Goal: Information Seeking & Learning: Learn about a topic

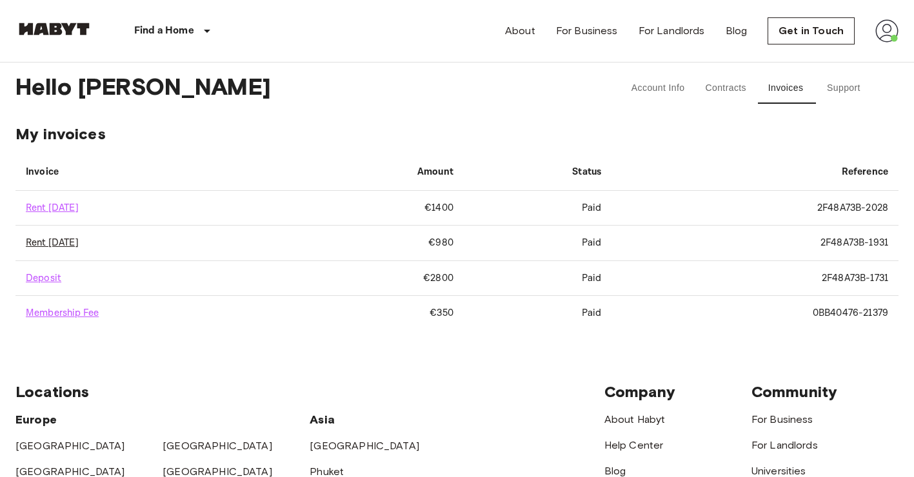
click at [52, 240] on link "Rent September 2025" at bounding box center [52, 243] width 53 height 12
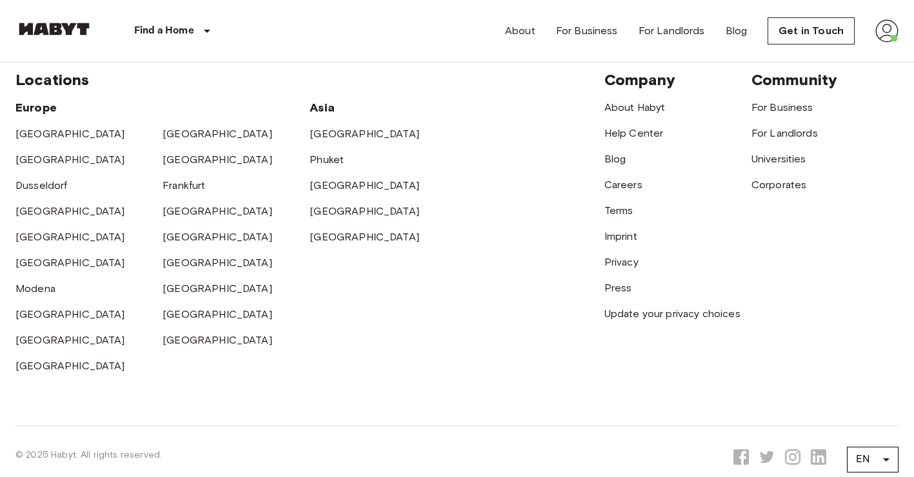
scroll to position [312, 0]
click at [29, 291] on link "Modena" at bounding box center [35, 288] width 40 height 12
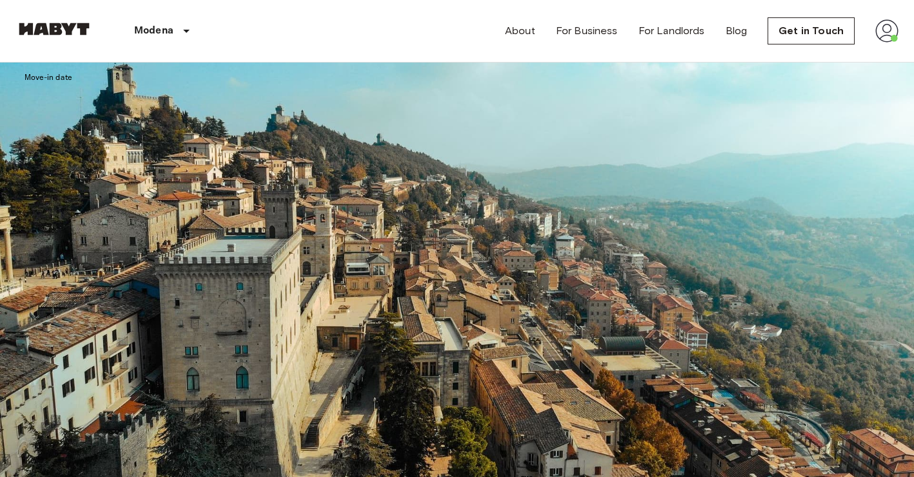
scroll to position [2025, 0]
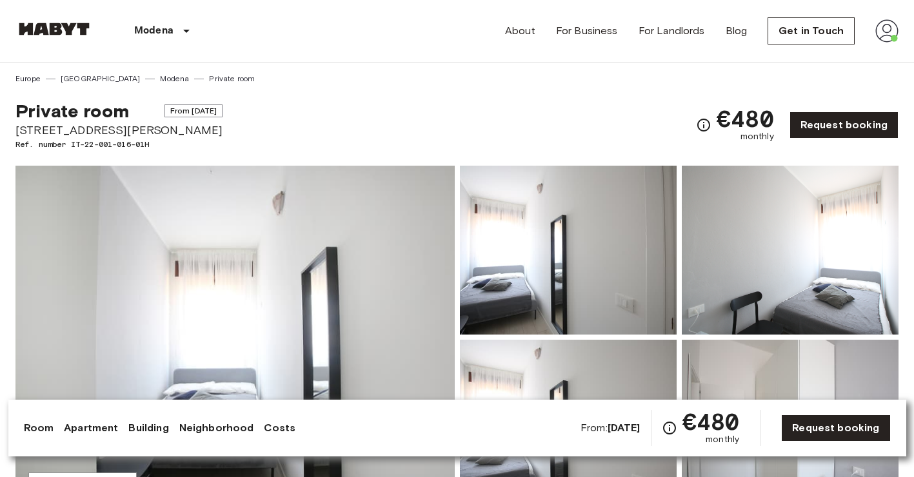
click at [262, 308] on img at bounding box center [234, 337] width 439 height 343
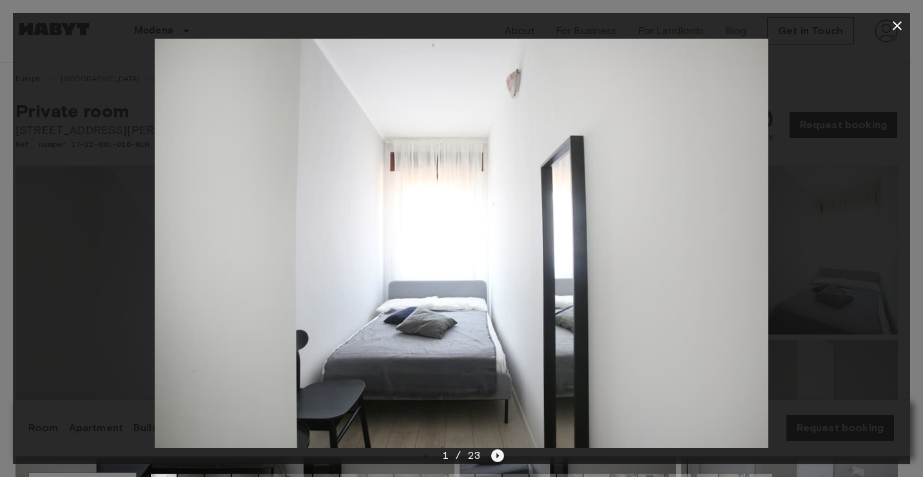
click at [496, 457] on icon "Next image" at bounding box center [497, 455] width 13 height 13
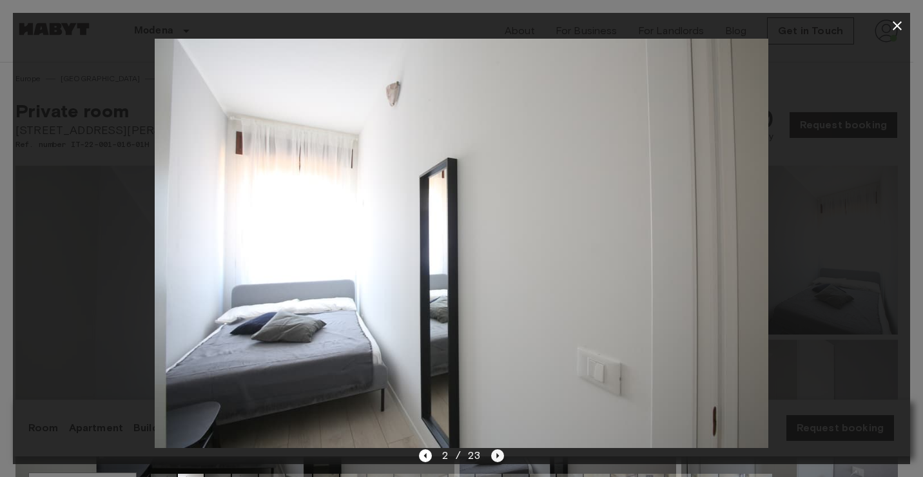
click at [496, 457] on icon "Next image" at bounding box center [497, 455] width 13 height 13
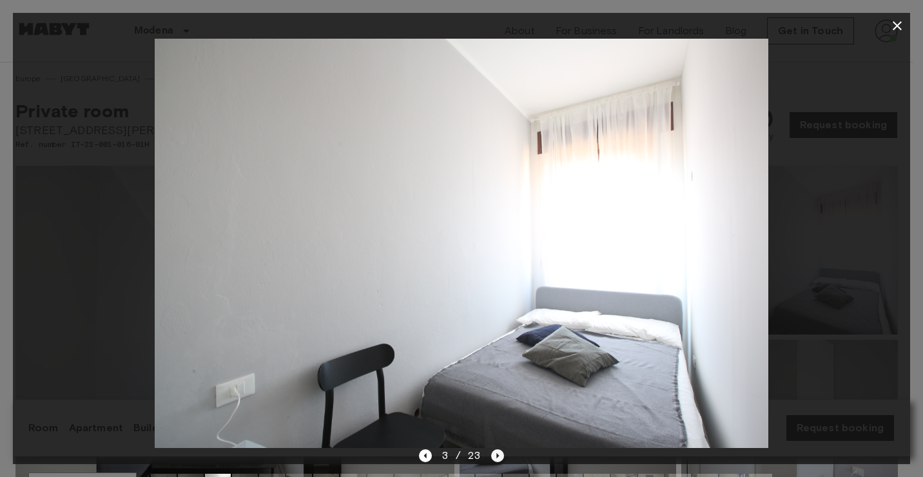
click at [496, 457] on icon "Next image" at bounding box center [497, 455] width 13 height 13
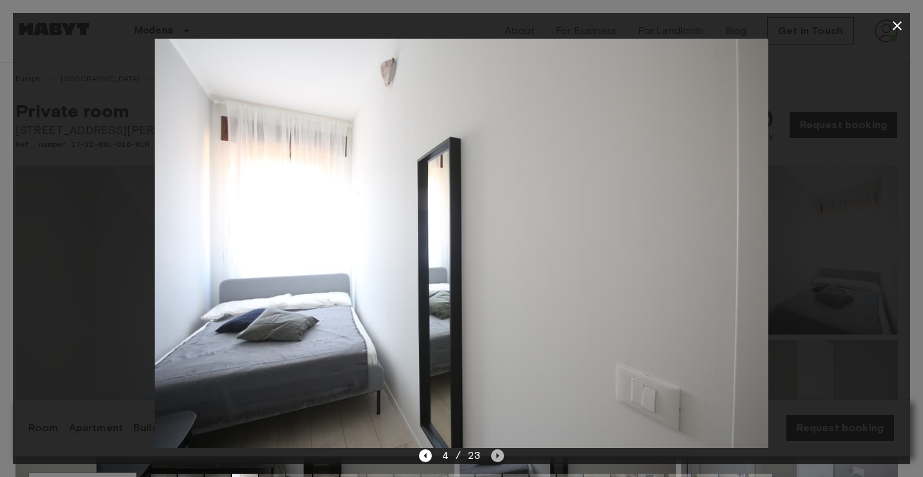
click at [495, 457] on icon "Next image" at bounding box center [497, 455] width 13 height 13
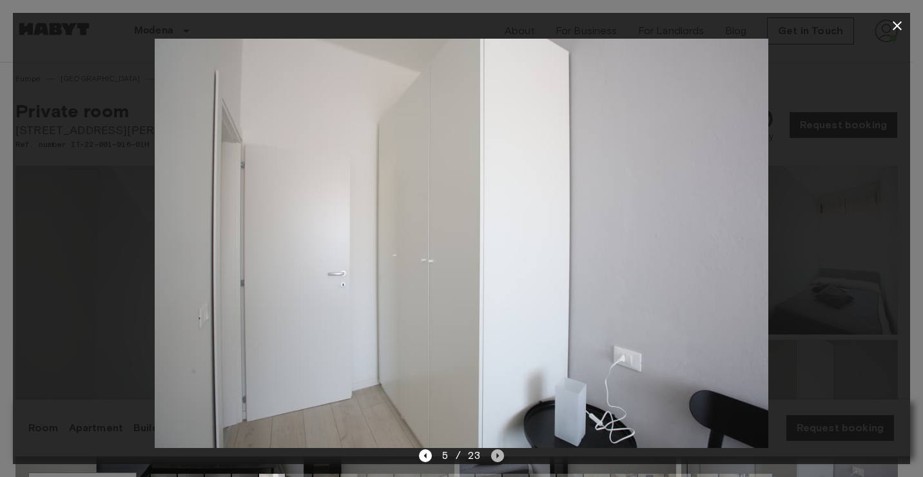
click at [498, 453] on icon "Next image" at bounding box center [497, 455] width 13 height 13
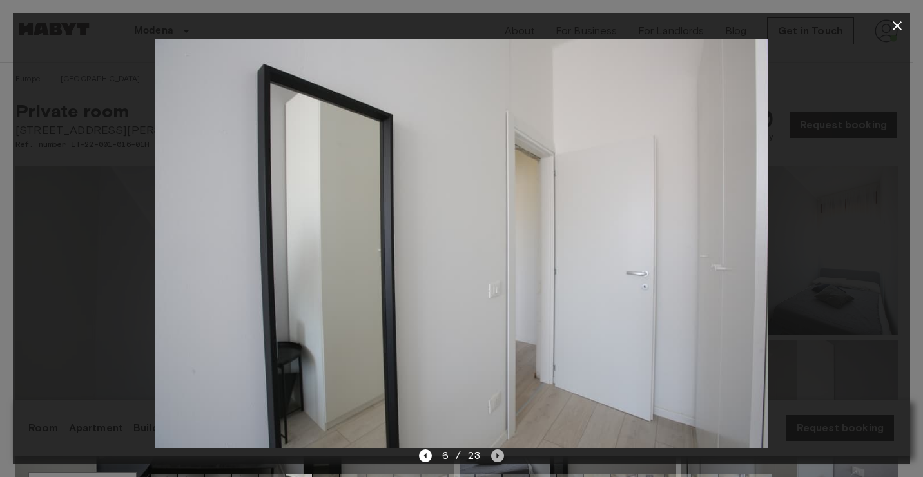
click at [498, 453] on icon "Next image" at bounding box center [497, 455] width 13 height 13
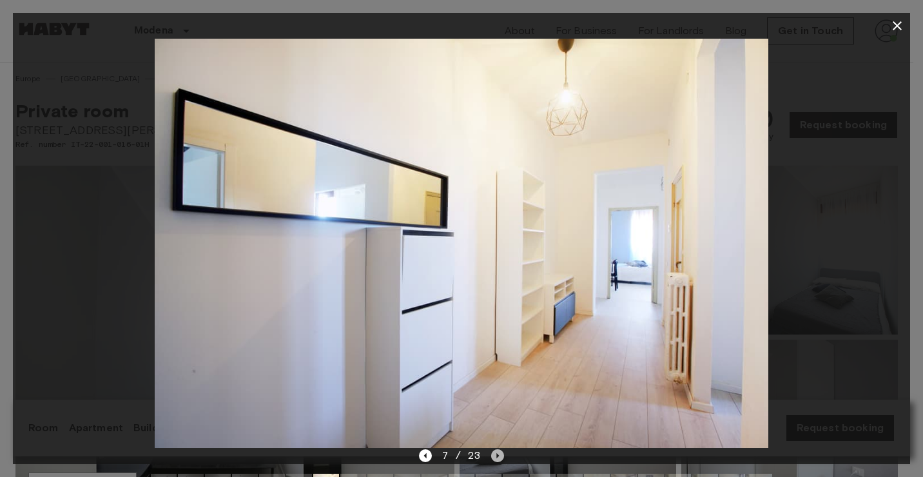
click at [498, 451] on icon "Next image" at bounding box center [497, 455] width 13 height 13
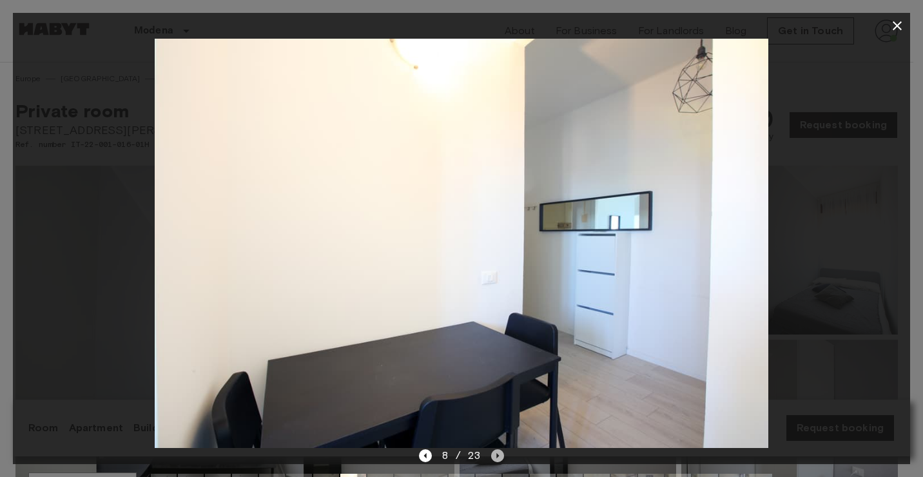
click at [498, 451] on icon "Next image" at bounding box center [497, 455] width 13 height 13
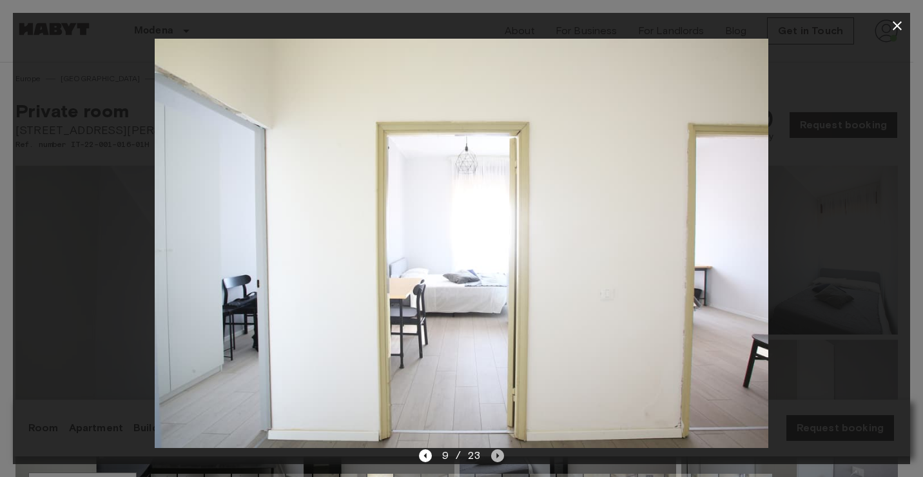
click at [498, 451] on icon "Next image" at bounding box center [497, 455] width 13 height 13
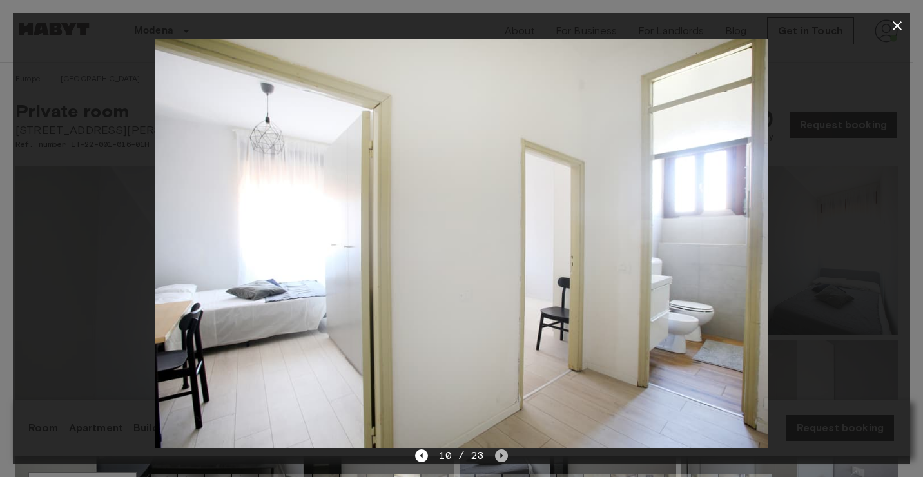
click at [498, 451] on icon "Next image" at bounding box center [501, 455] width 13 height 13
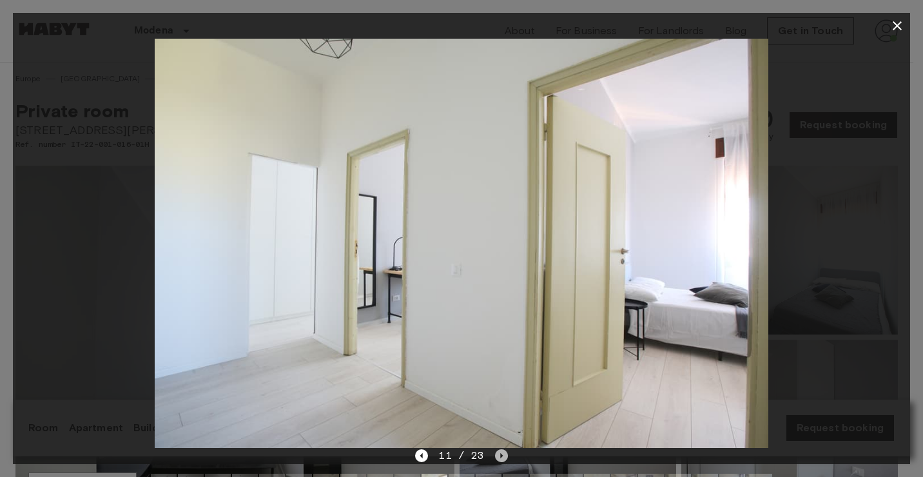
click at [498, 451] on icon "Next image" at bounding box center [501, 455] width 13 height 13
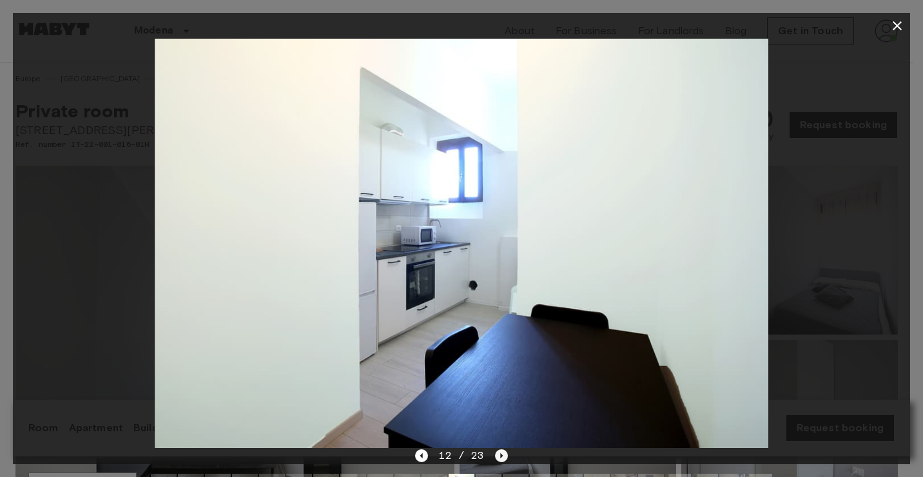
click at [498, 451] on icon "Next image" at bounding box center [501, 455] width 13 height 13
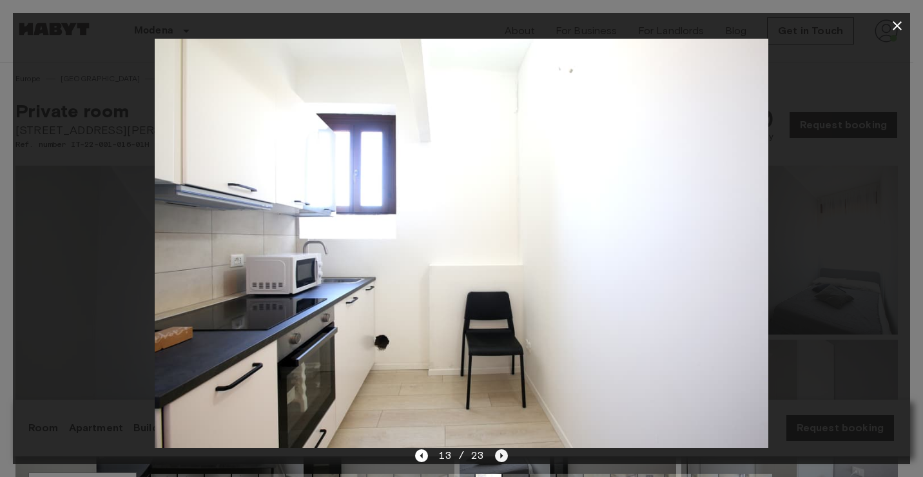
click at [498, 451] on icon "Next image" at bounding box center [501, 455] width 13 height 13
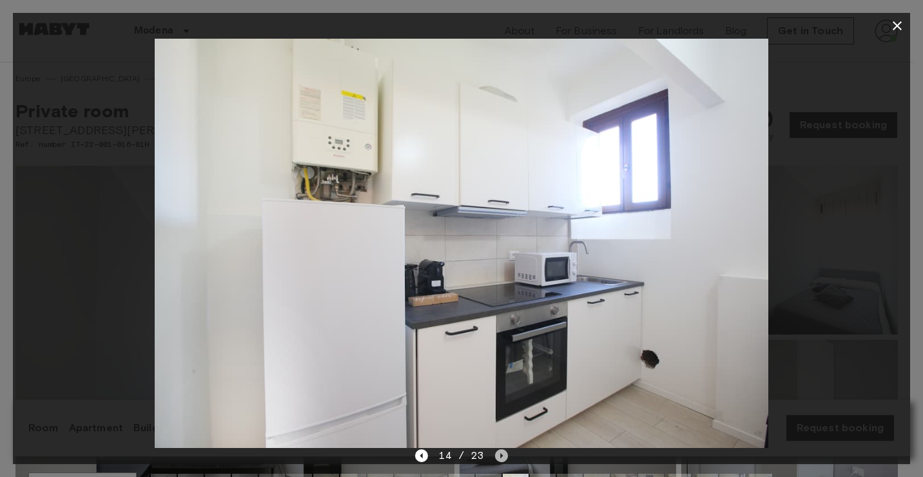
click at [498, 451] on icon "Next image" at bounding box center [501, 455] width 13 height 13
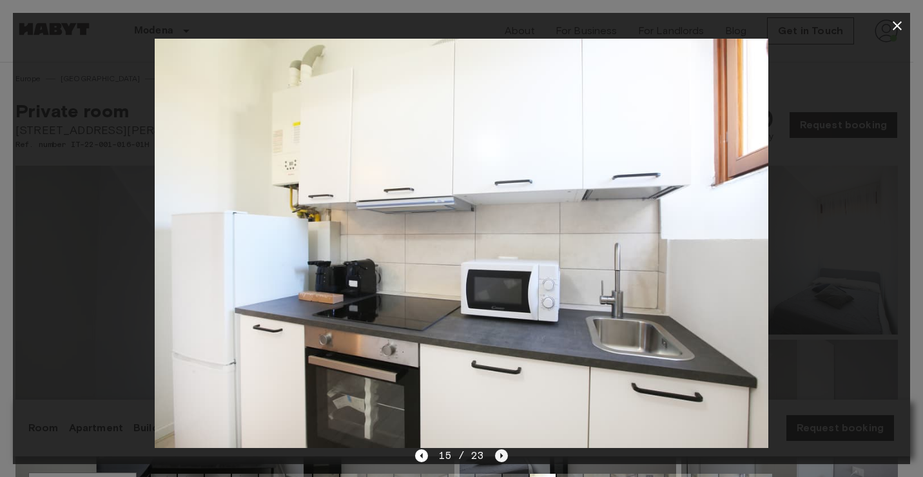
click at [498, 451] on icon "Next image" at bounding box center [501, 455] width 13 height 13
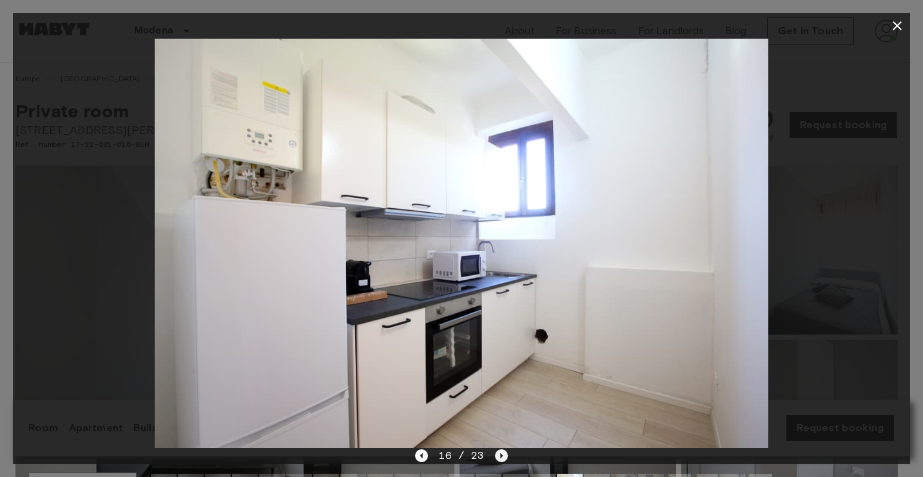
click at [498, 451] on icon "Next image" at bounding box center [501, 455] width 13 height 13
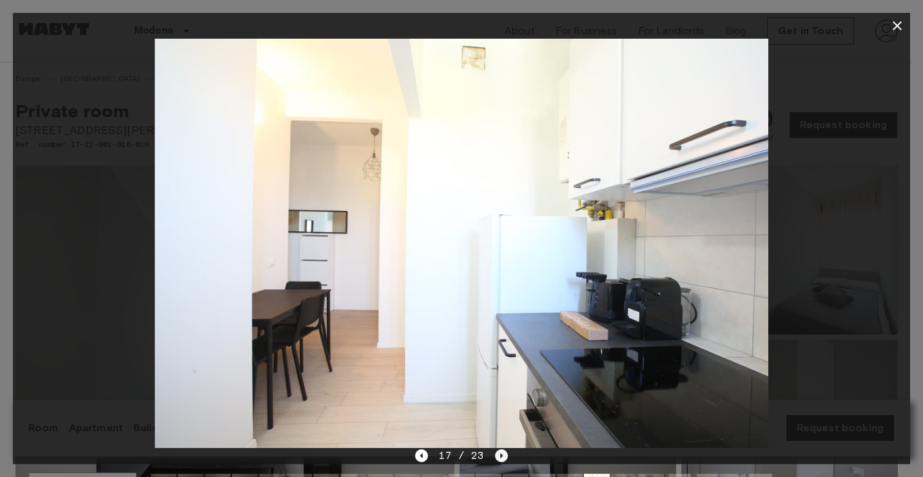
click at [498, 451] on icon "Next image" at bounding box center [501, 455] width 13 height 13
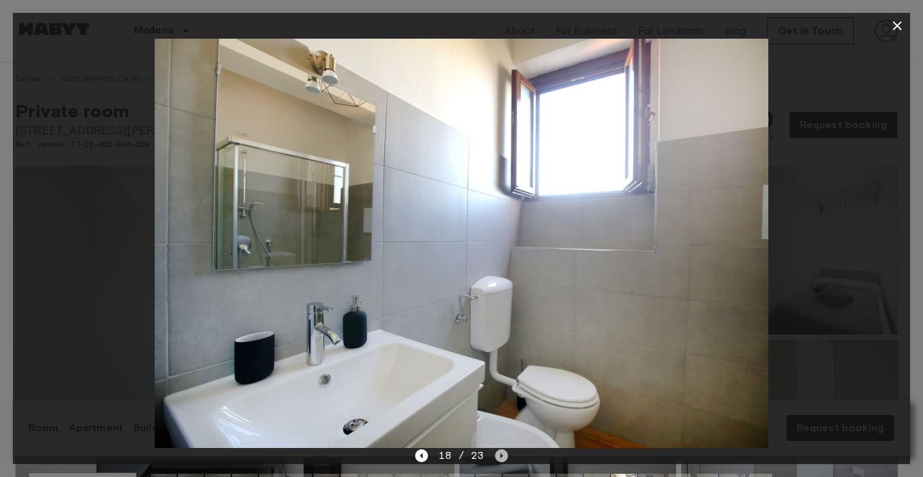
click at [498, 451] on icon "Next image" at bounding box center [501, 455] width 13 height 13
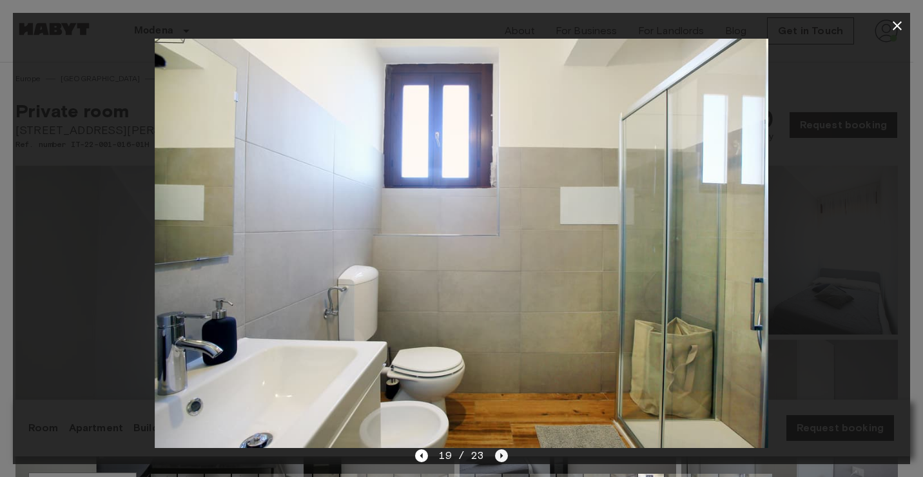
click at [498, 451] on icon "Next image" at bounding box center [501, 455] width 13 height 13
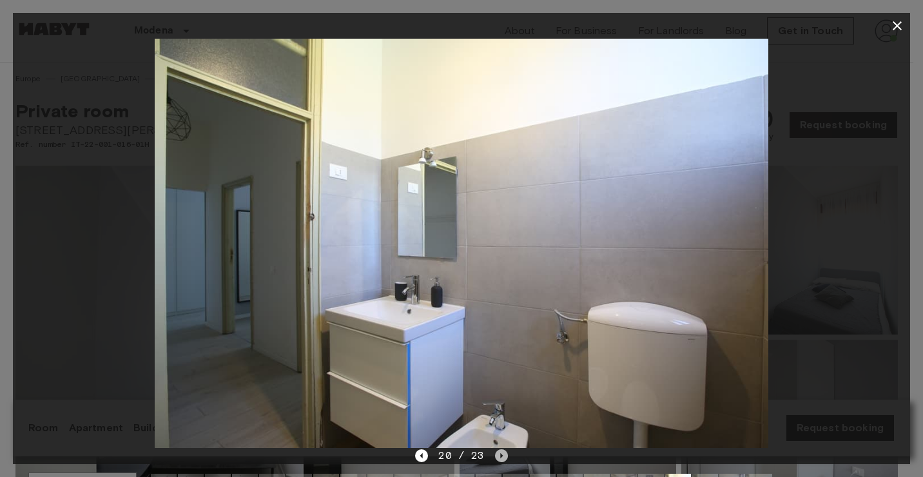
click at [498, 451] on icon "Next image" at bounding box center [501, 455] width 13 height 13
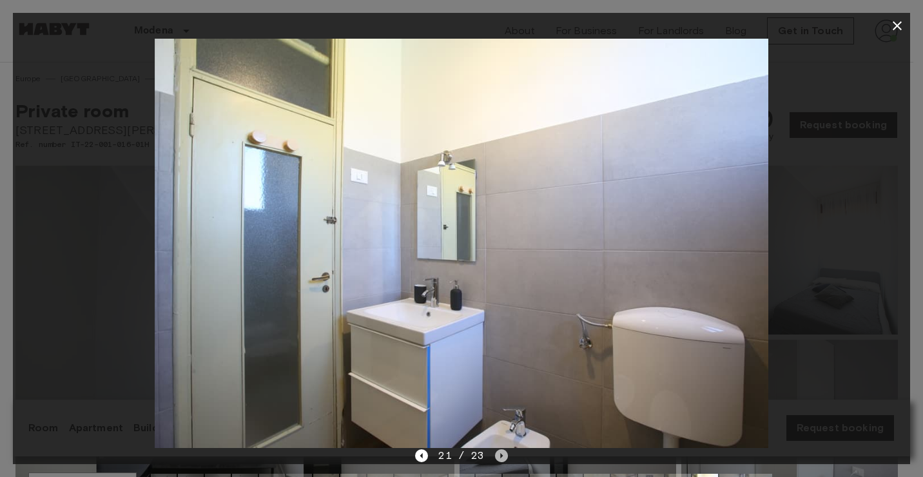
click at [498, 451] on icon "Next image" at bounding box center [501, 455] width 13 height 13
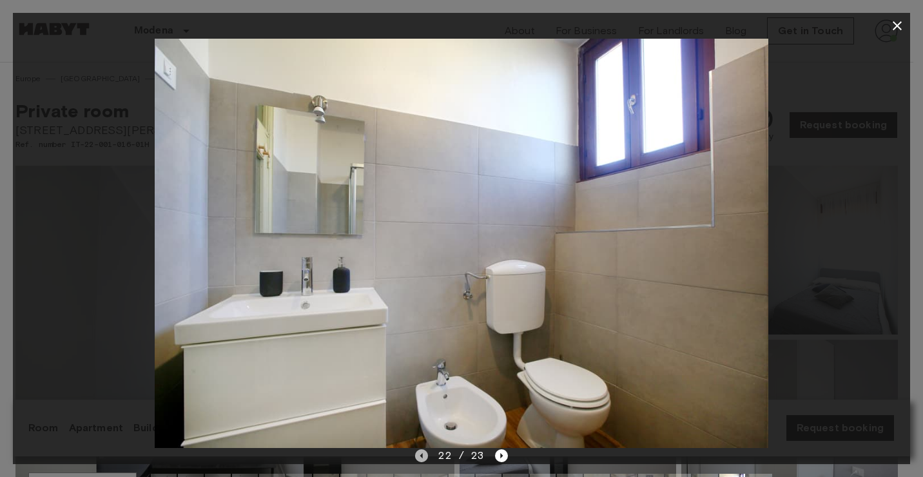
click at [422, 458] on icon "Previous image" at bounding box center [421, 455] width 13 height 13
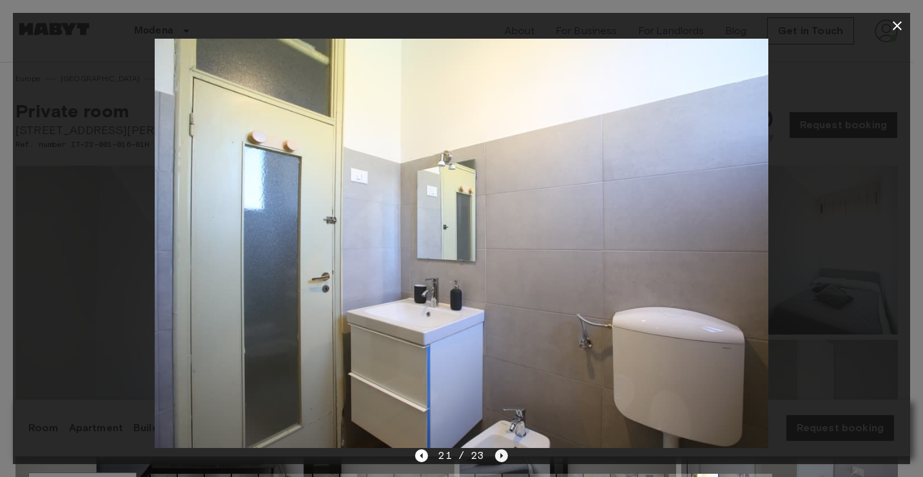
click at [500, 452] on icon "Next image" at bounding box center [501, 455] width 13 height 13
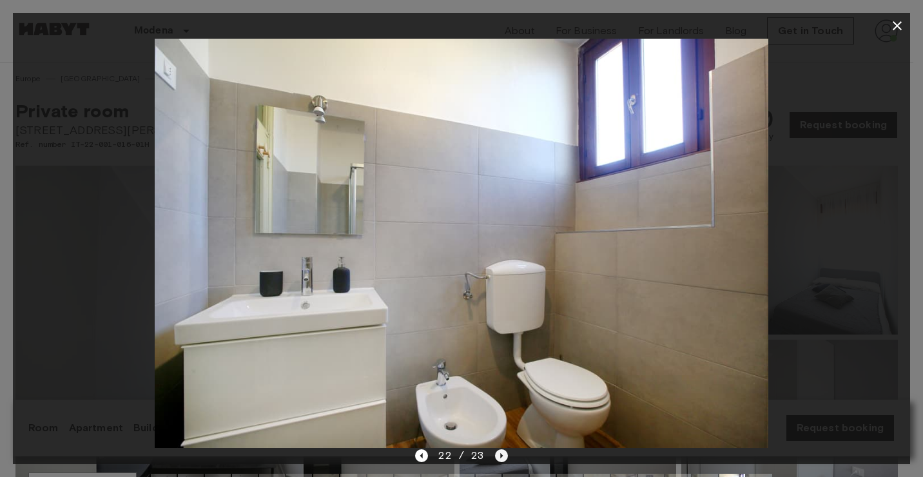
click at [500, 452] on icon "Next image" at bounding box center [501, 455] width 13 height 13
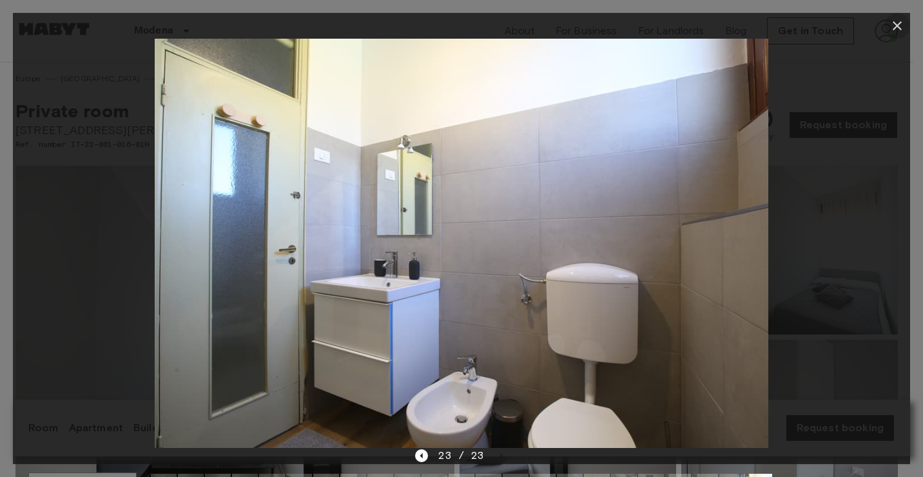
click at [892, 23] on icon "button" at bounding box center [897, 25] width 15 height 15
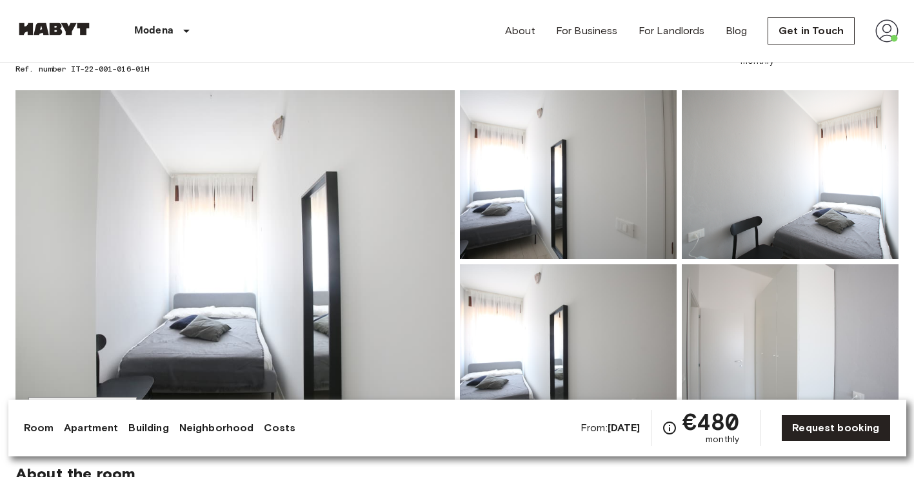
scroll to position [79, 0]
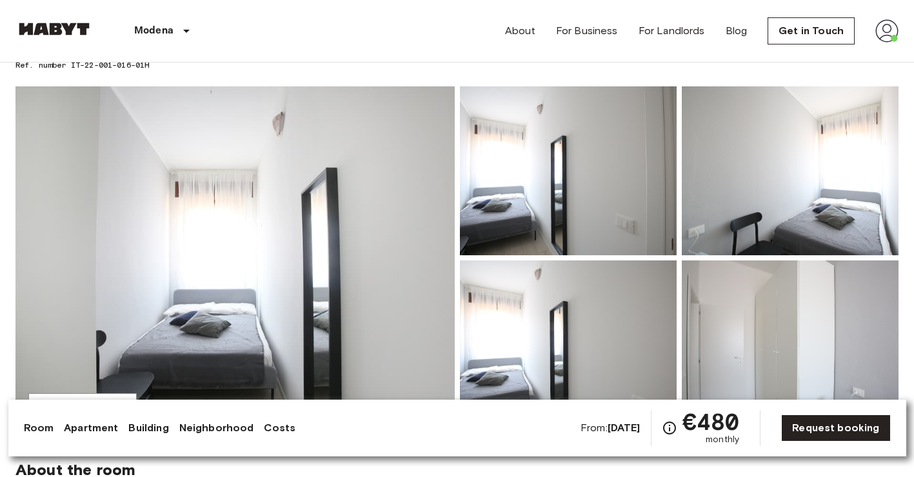
click at [248, 297] on img at bounding box center [234, 257] width 439 height 343
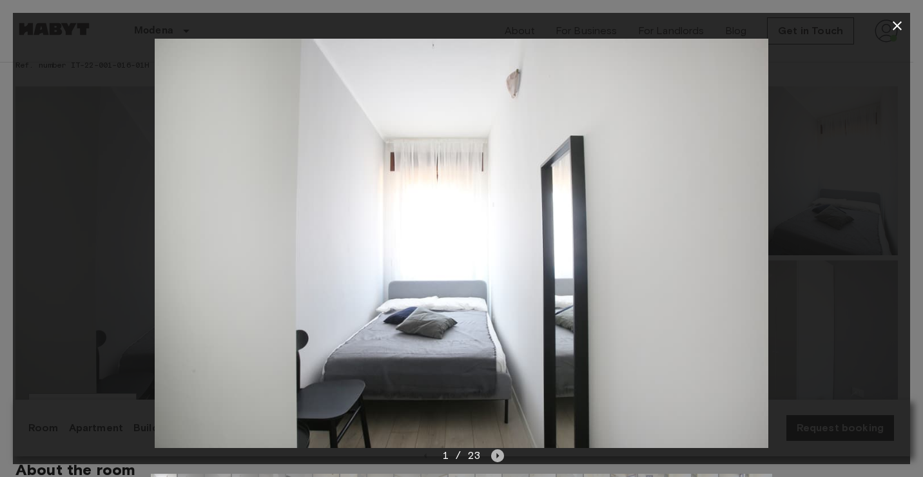
click at [499, 458] on icon "Next image" at bounding box center [497, 455] width 13 height 13
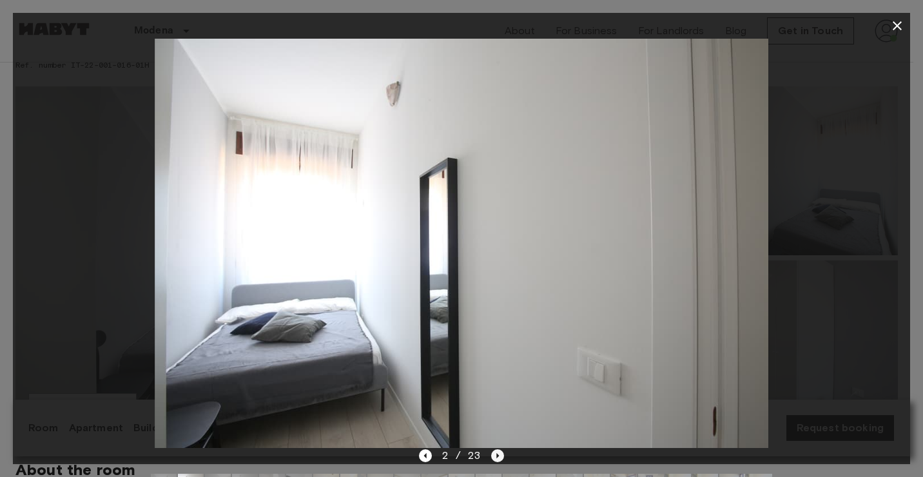
click at [499, 458] on icon "Next image" at bounding box center [497, 455] width 13 height 13
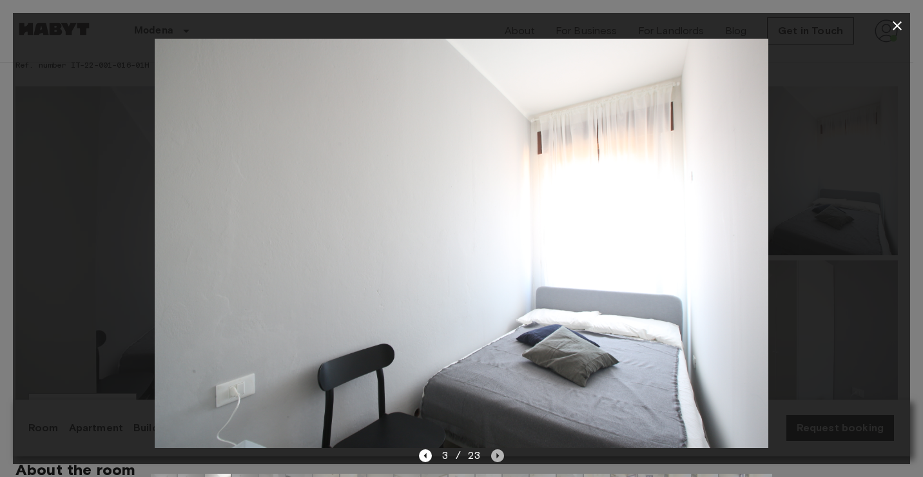
click at [499, 458] on icon "Next image" at bounding box center [497, 455] width 13 height 13
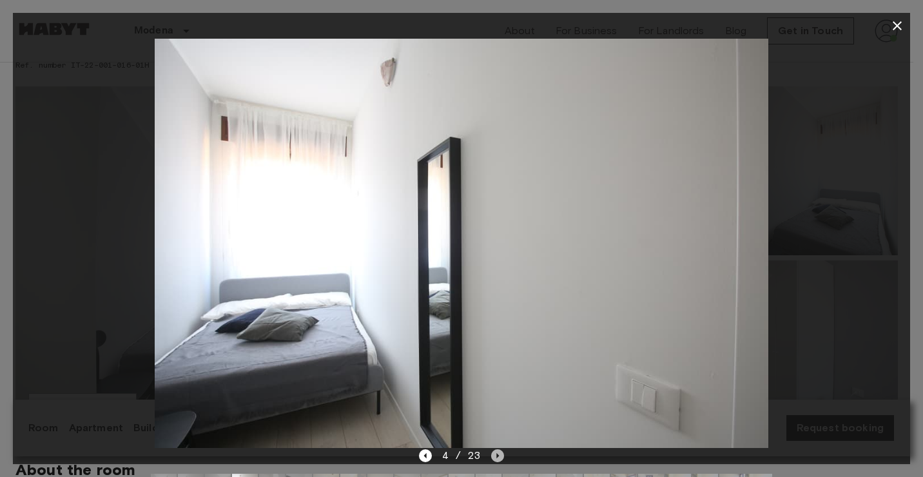
click at [499, 458] on icon "Next image" at bounding box center [497, 455] width 13 height 13
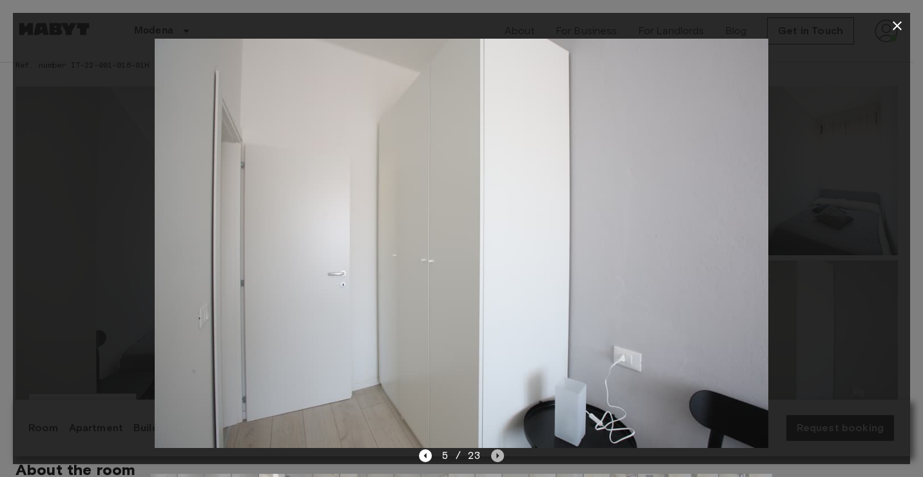
click at [499, 458] on icon "Next image" at bounding box center [497, 455] width 13 height 13
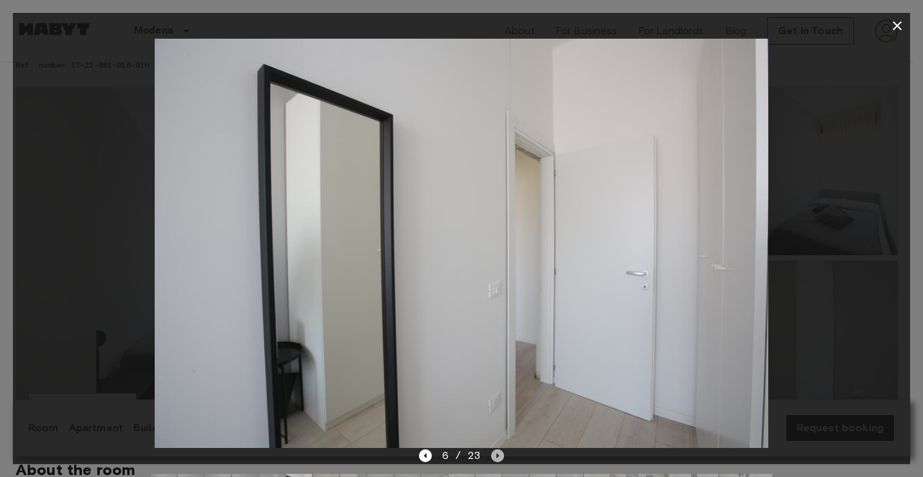
click at [499, 456] on icon "Next image" at bounding box center [497, 455] width 13 height 13
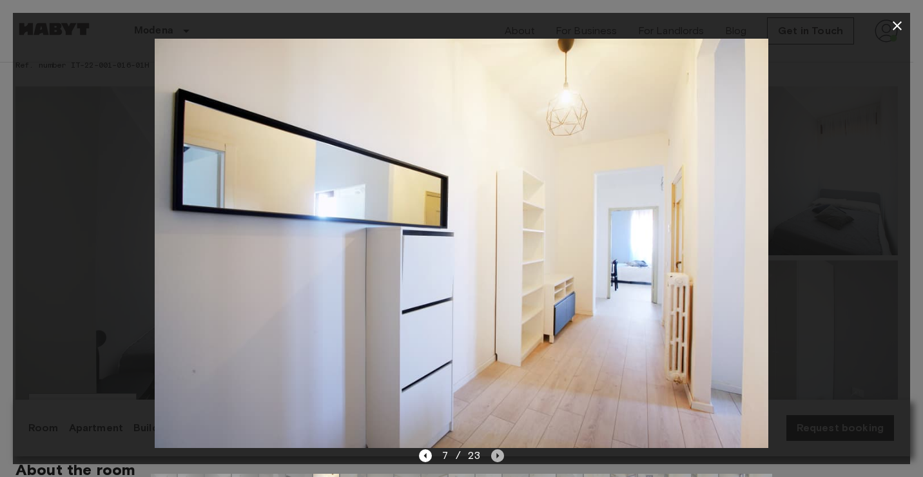
click at [499, 455] on icon "Next image" at bounding box center [497, 455] width 13 height 13
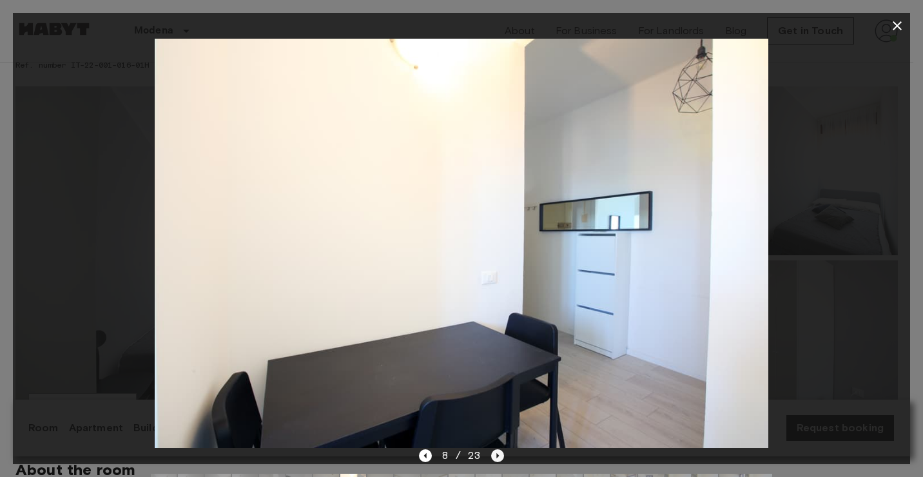
click at [499, 455] on icon "Next image" at bounding box center [497, 455] width 13 height 13
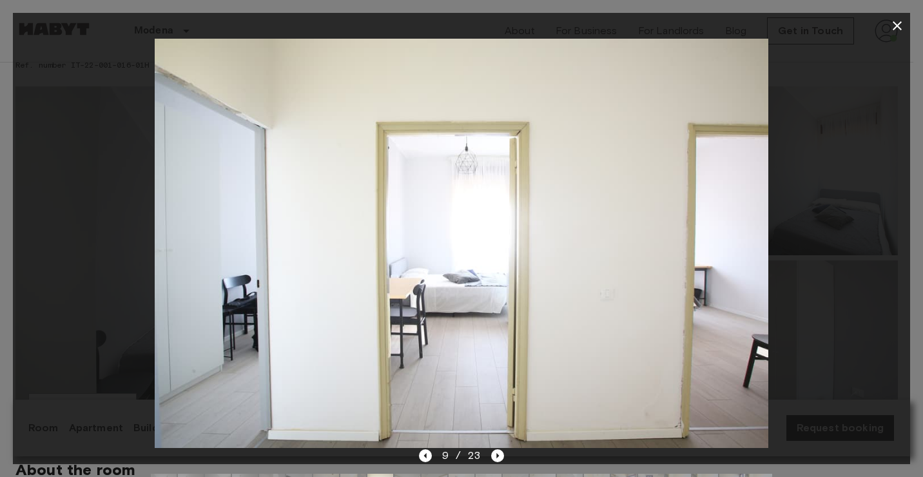
click at [895, 31] on icon "button" at bounding box center [897, 25] width 15 height 15
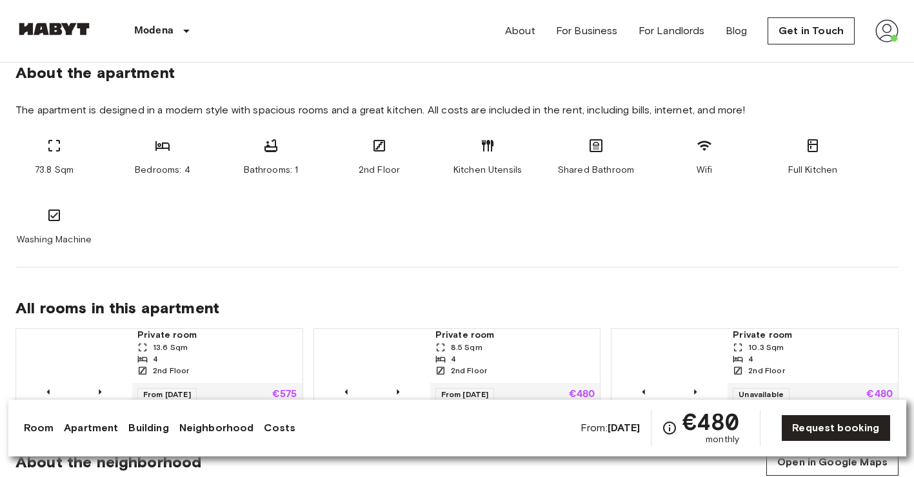
scroll to position [654, 0]
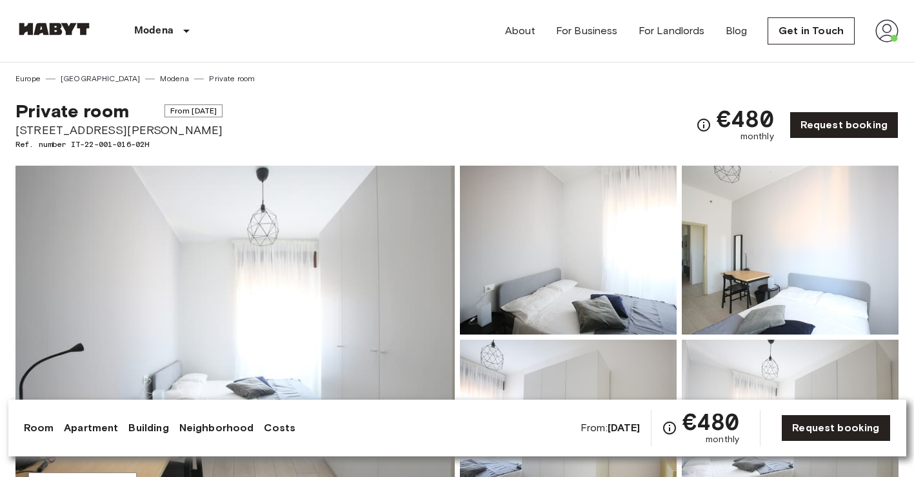
click at [380, 260] on img at bounding box center [234, 337] width 439 height 343
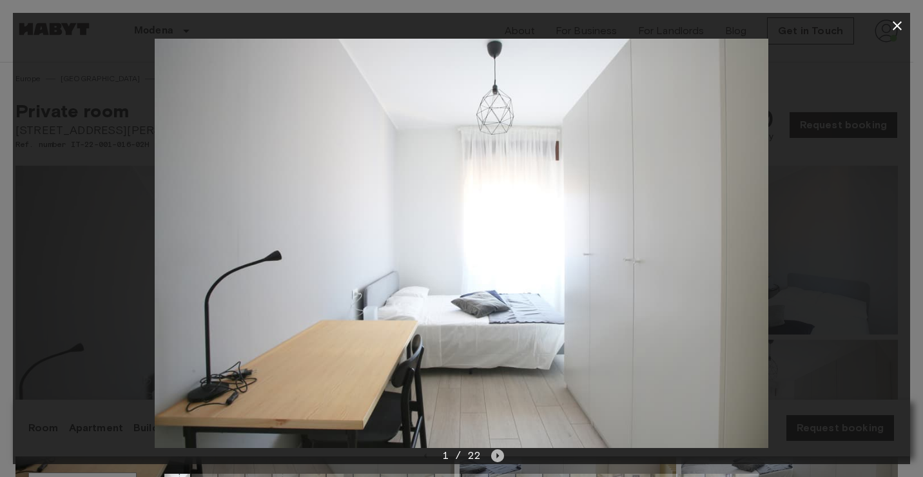
click at [493, 452] on icon "Next image" at bounding box center [497, 455] width 13 height 13
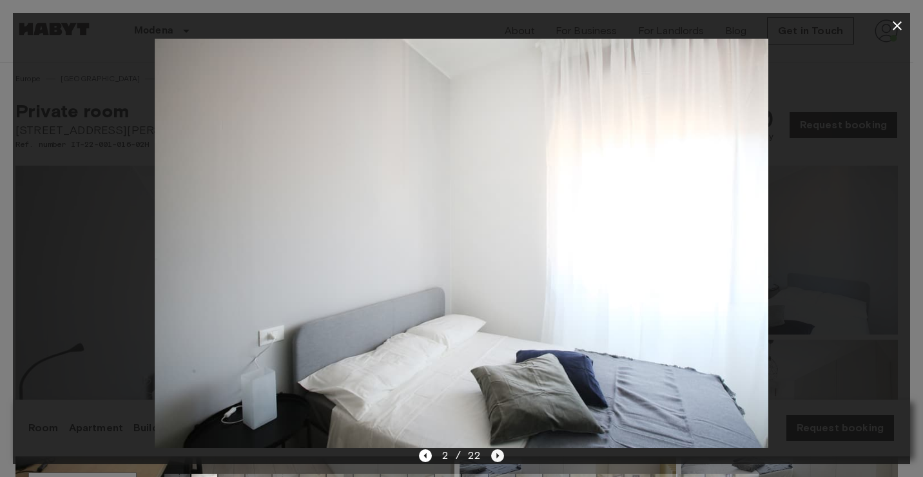
click at [493, 452] on icon "Next image" at bounding box center [497, 455] width 13 height 13
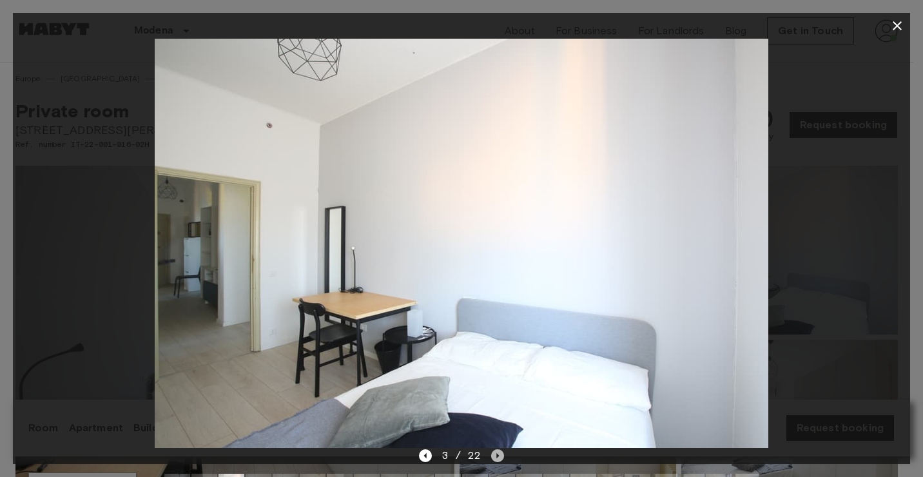
click at [495, 453] on icon "Next image" at bounding box center [497, 455] width 13 height 13
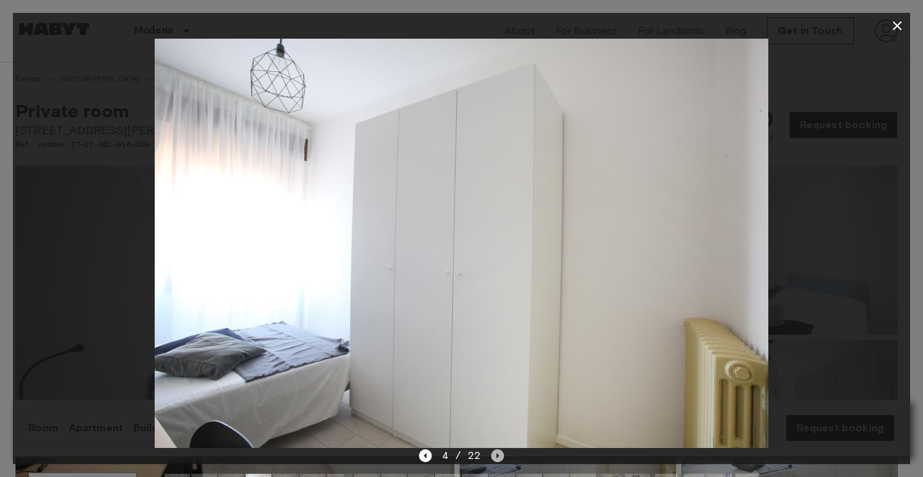
click at [495, 452] on icon "Next image" at bounding box center [497, 455] width 13 height 13
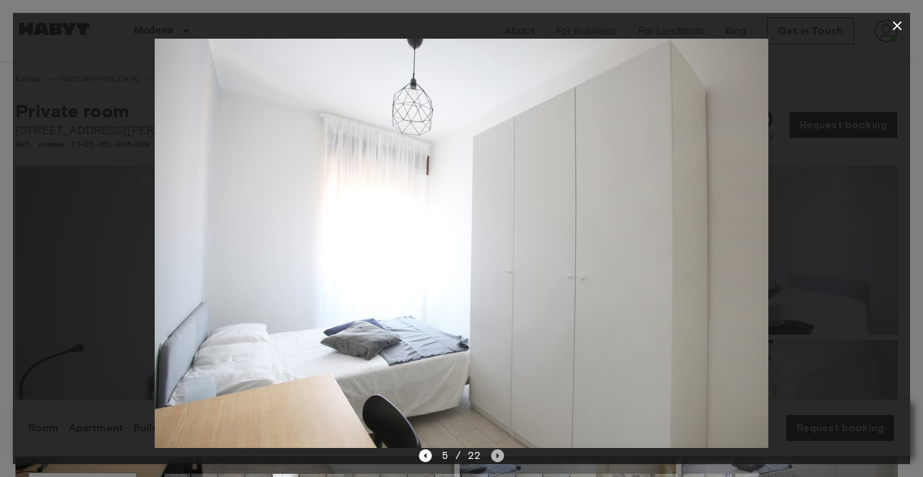
click at [495, 452] on icon "Next image" at bounding box center [497, 455] width 13 height 13
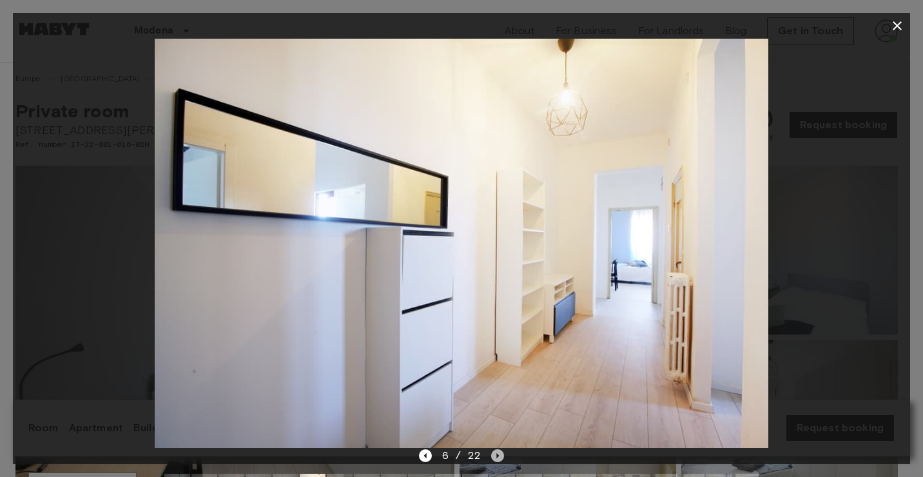
click at [495, 452] on icon "Next image" at bounding box center [497, 455] width 13 height 13
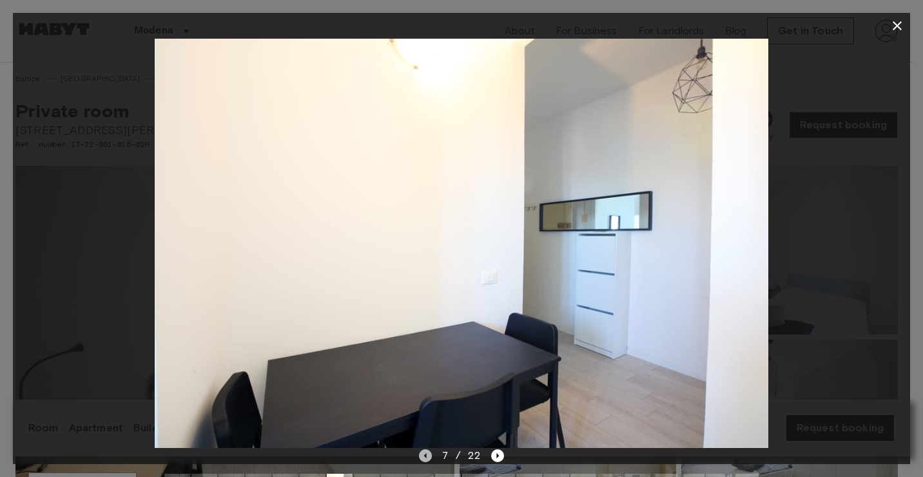
click at [423, 458] on icon "Previous image" at bounding box center [425, 455] width 13 height 13
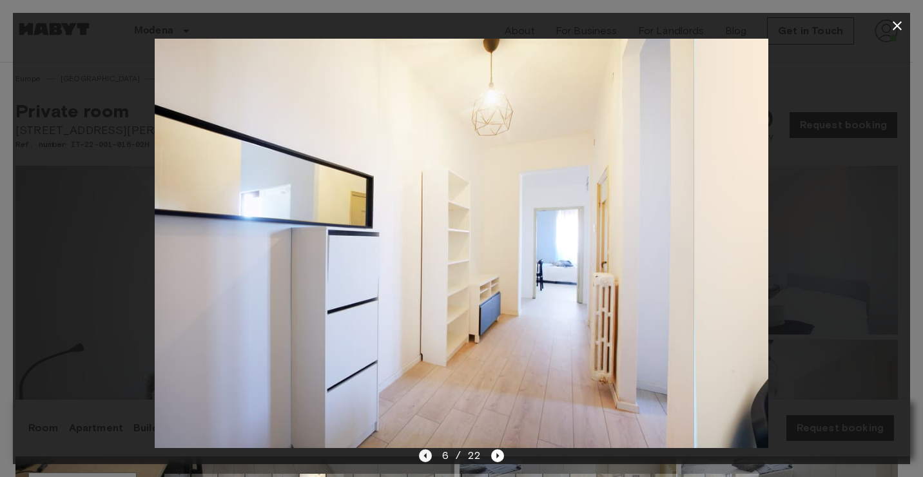
click at [423, 459] on icon "Previous image" at bounding box center [425, 455] width 13 height 13
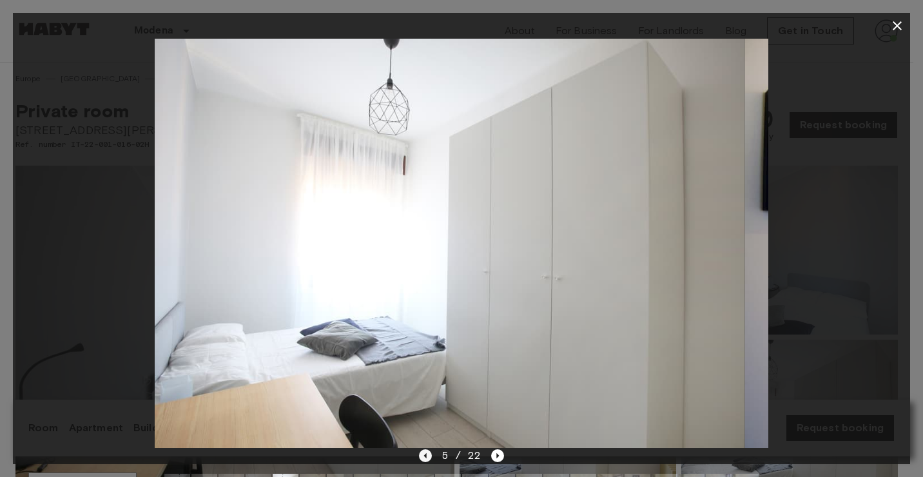
click at [423, 459] on icon "Previous image" at bounding box center [425, 455] width 13 height 13
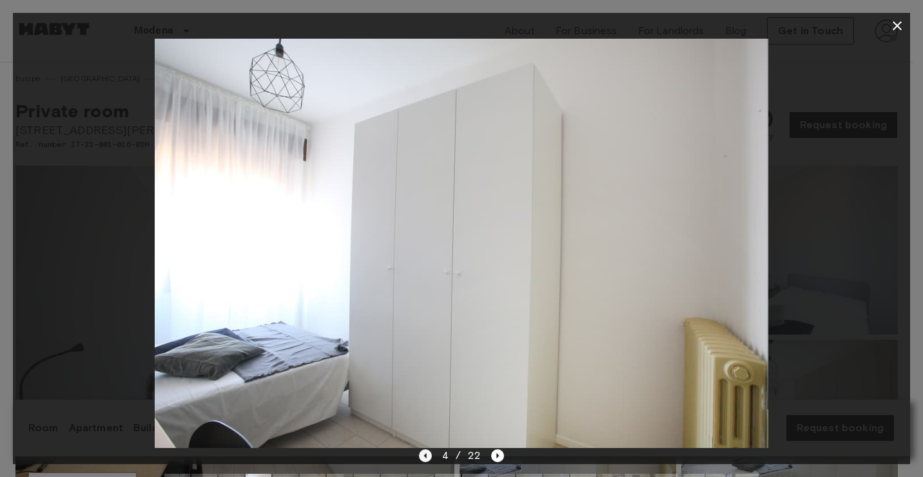
click at [423, 458] on icon "Previous image" at bounding box center [425, 455] width 13 height 13
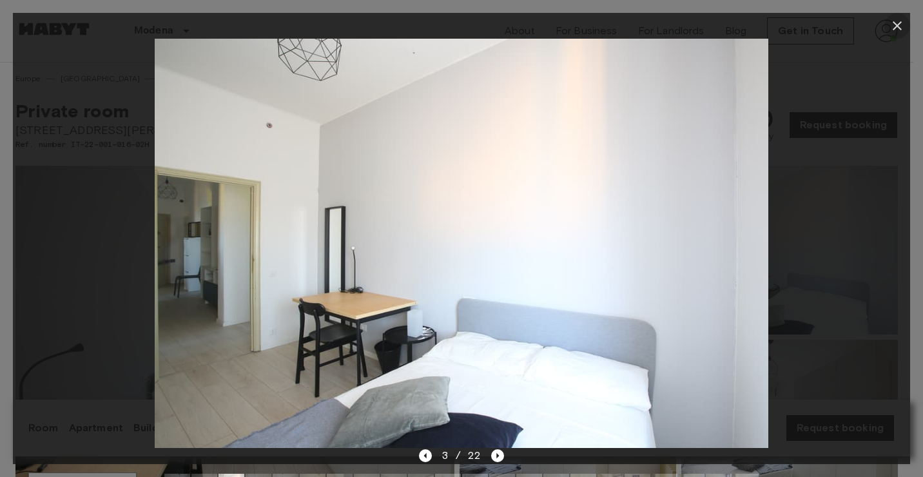
click at [901, 21] on icon "button" at bounding box center [897, 25] width 15 height 15
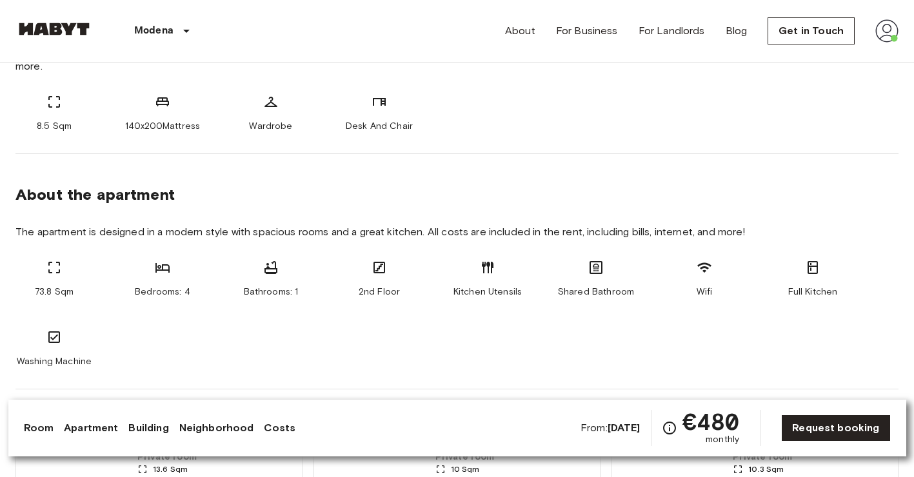
scroll to position [536, 0]
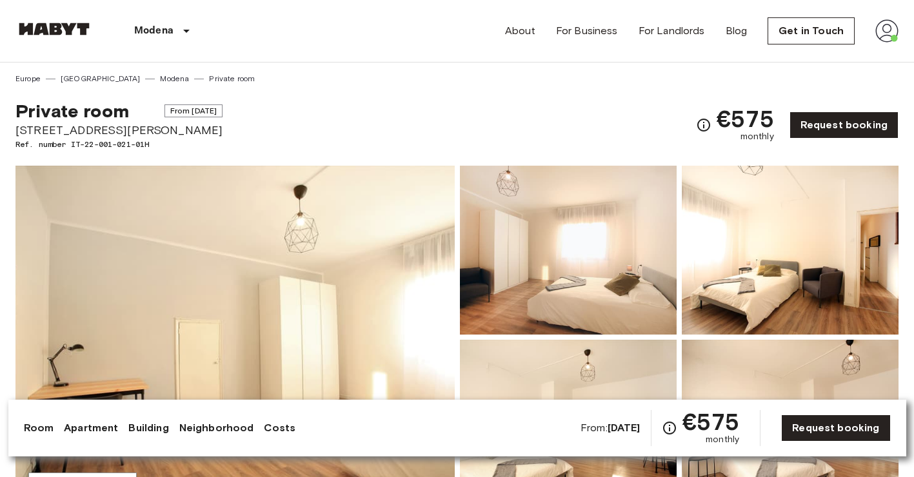
click at [339, 307] on img at bounding box center [234, 337] width 439 height 343
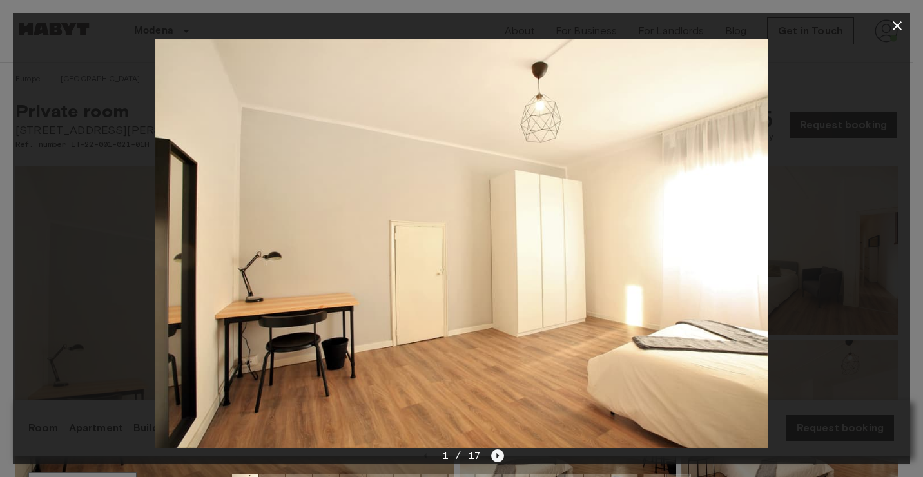
click at [495, 452] on icon "Next image" at bounding box center [497, 455] width 13 height 13
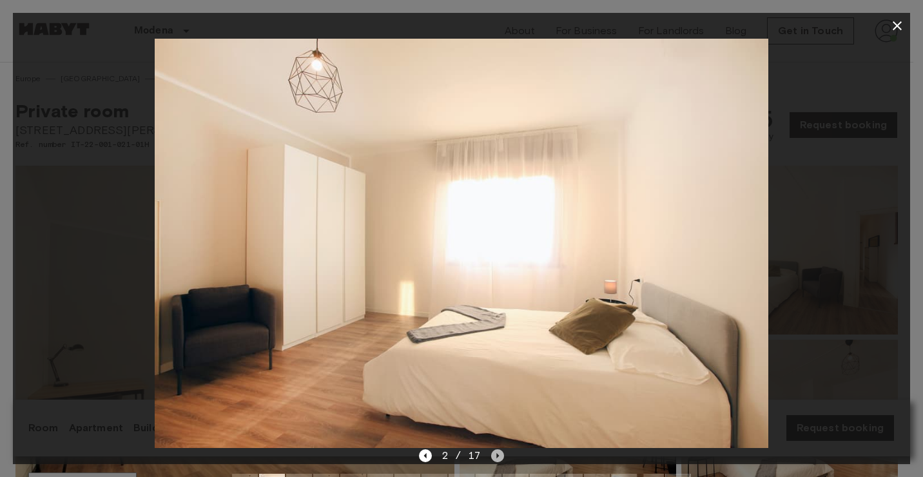
click at [496, 451] on icon "Next image" at bounding box center [497, 455] width 13 height 13
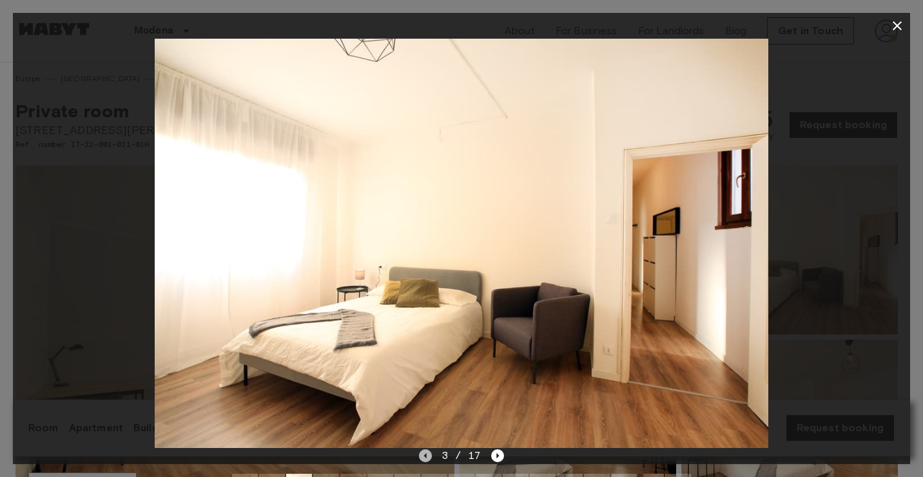
click at [422, 458] on icon "Previous image" at bounding box center [425, 455] width 13 height 13
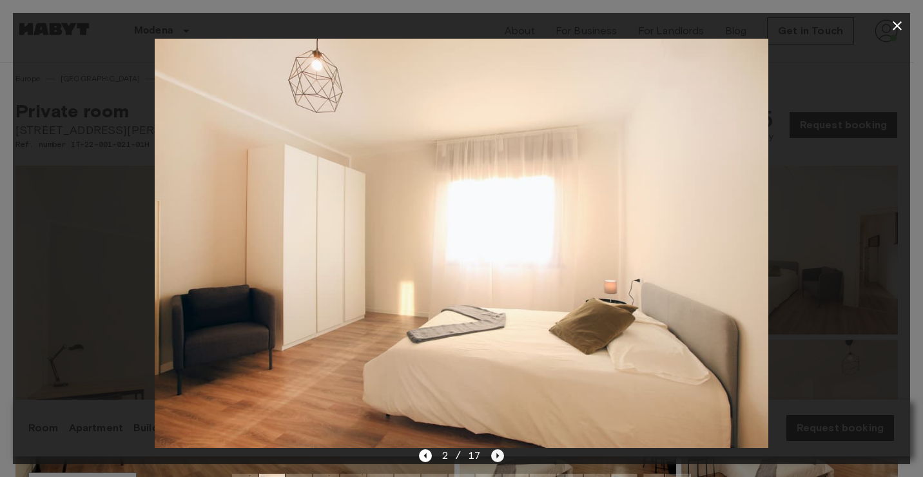
click at [493, 449] on icon "Next image" at bounding box center [497, 455] width 13 height 13
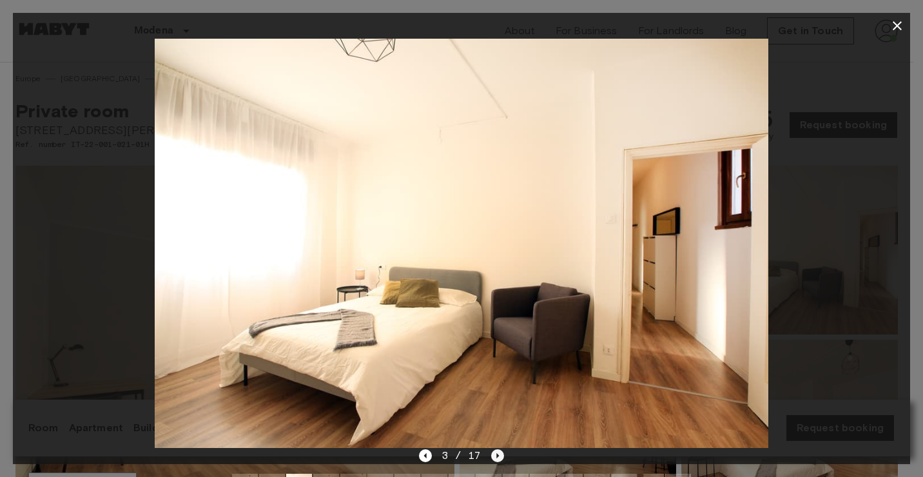
click at [495, 449] on icon "Next image" at bounding box center [497, 455] width 13 height 13
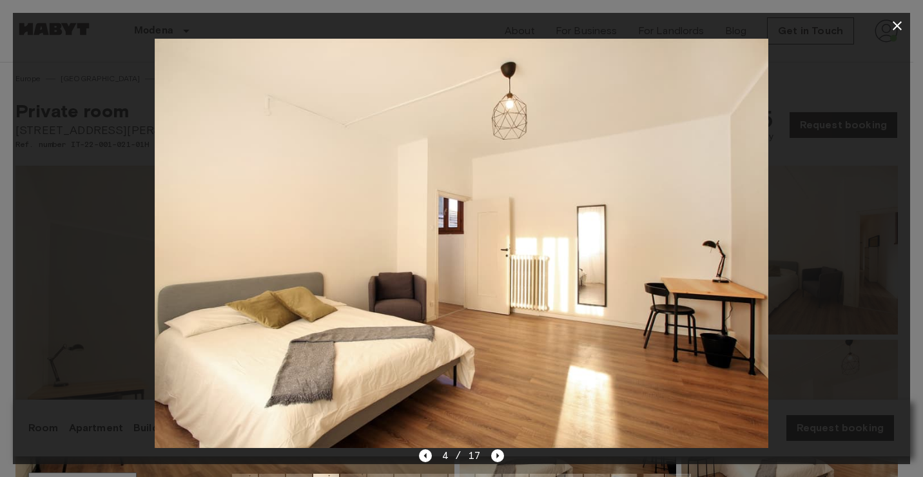
click at [496, 448] on div "4 / 17" at bounding box center [462, 455] width 86 height 15
click at [497, 455] on icon "Next image" at bounding box center [498, 455] width 3 height 5
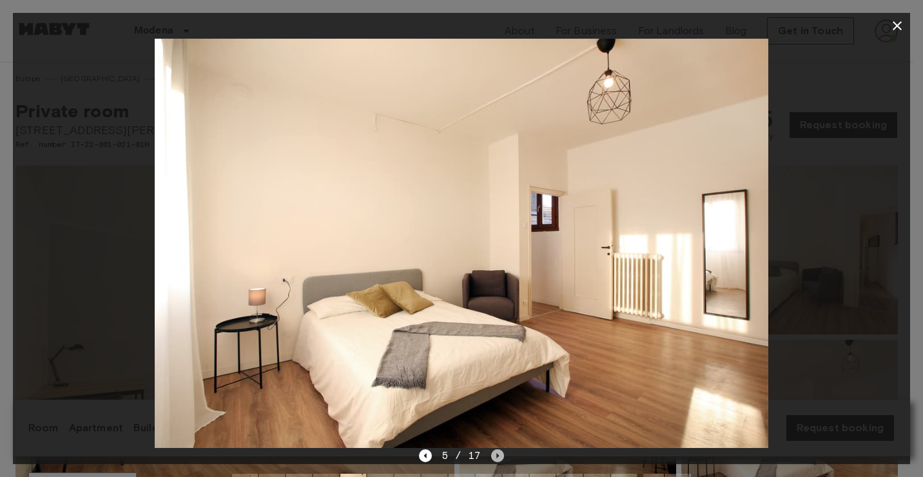
click at [497, 455] on icon "Next image" at bounding box center [498, 455] width 3 height 5
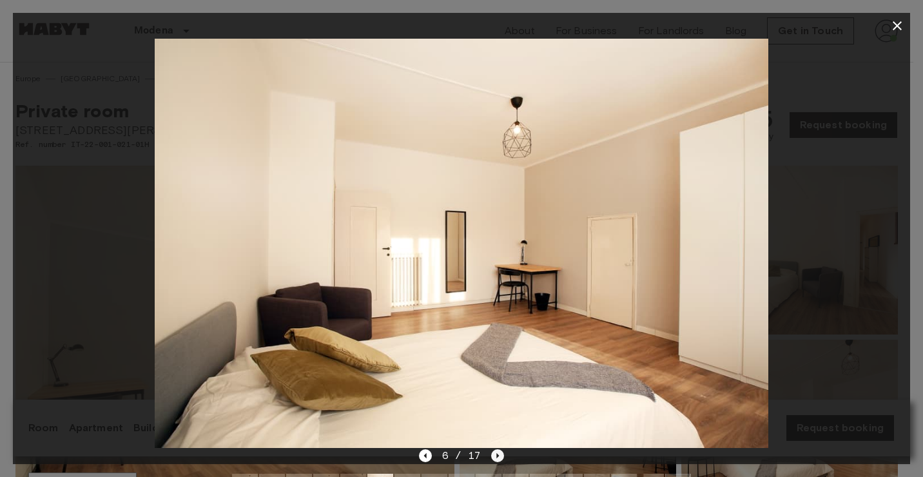
click at [501, 455] on icon "Next image" at bounding box center [497, 455] width 13 height 13
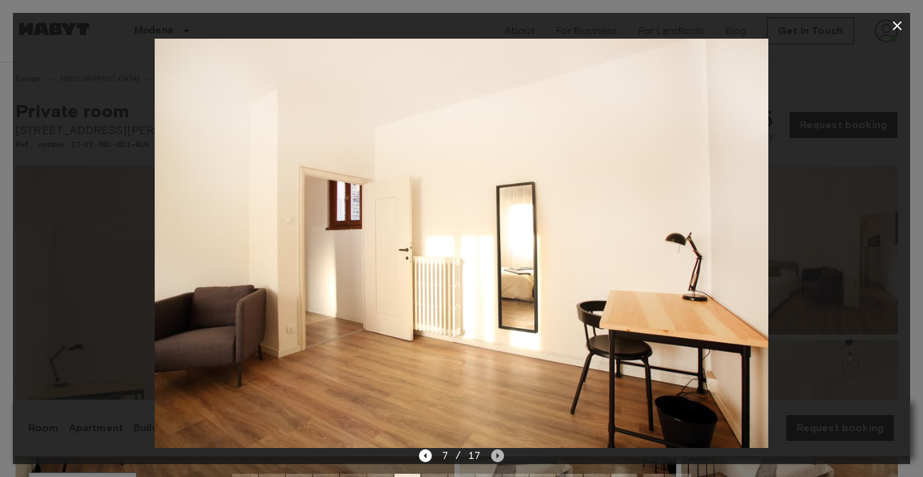
click at [501, 455] on icon "Next image" at bounding box center [497, 455] width 13 height 13
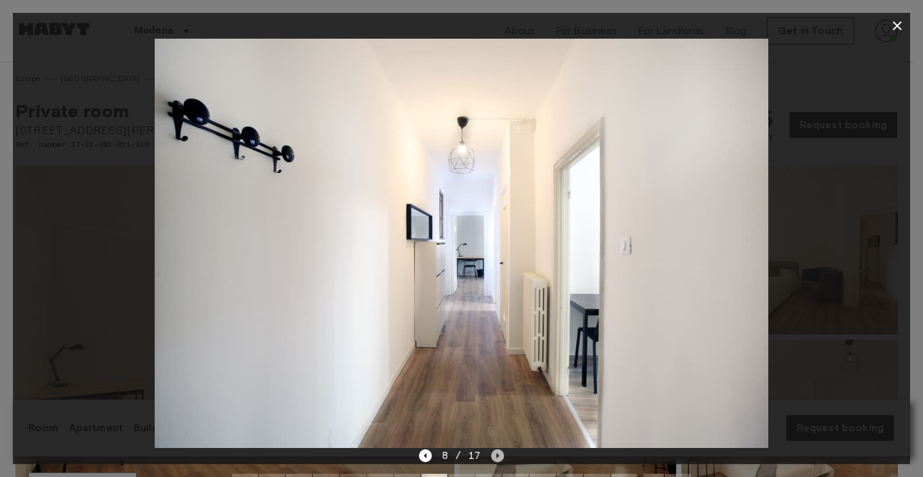
click at [501, 455] on icon "Next image" at bounding box center [497, 455] width 13 height 13
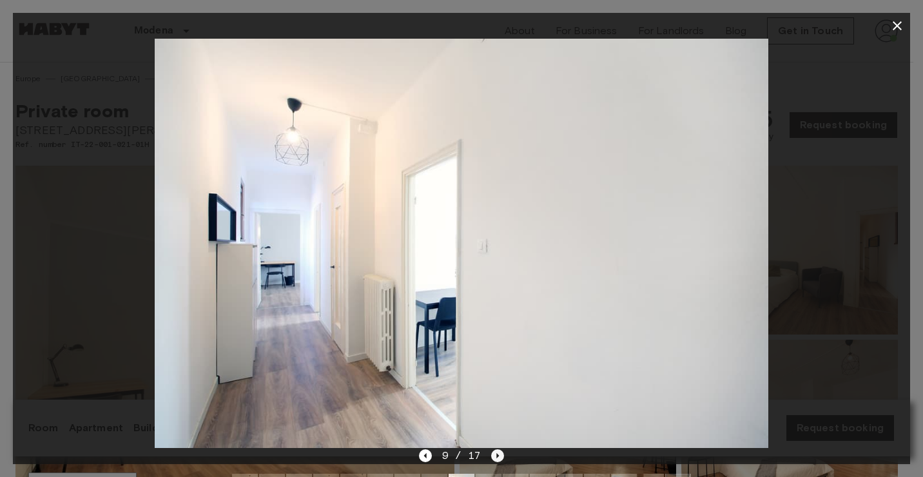
click at [501, 455] on icon "Next image" at bounding box center [497, 455] width 13 height 13
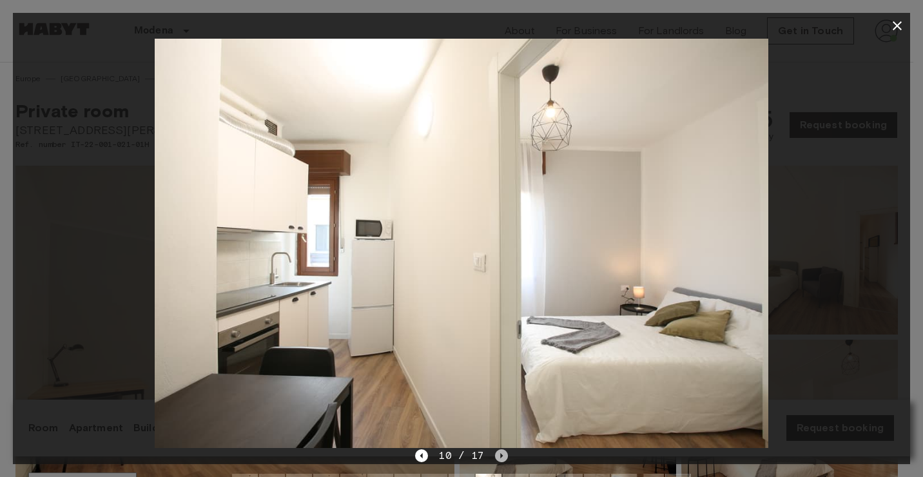
click at [501, 455] on icon "Next image" at bounding box center [501, 455] width 3 height 5
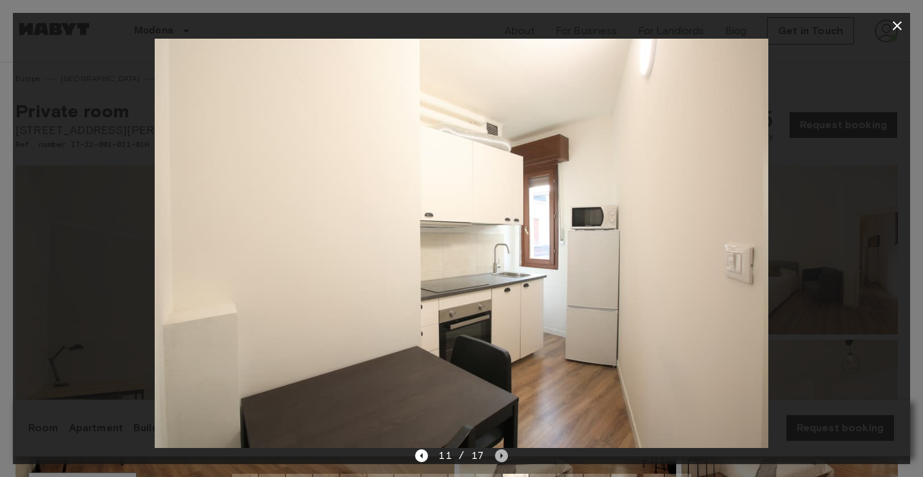
click at [502, 455] on icon "Next image" at bounding box center [501, 455] width 13 height 13
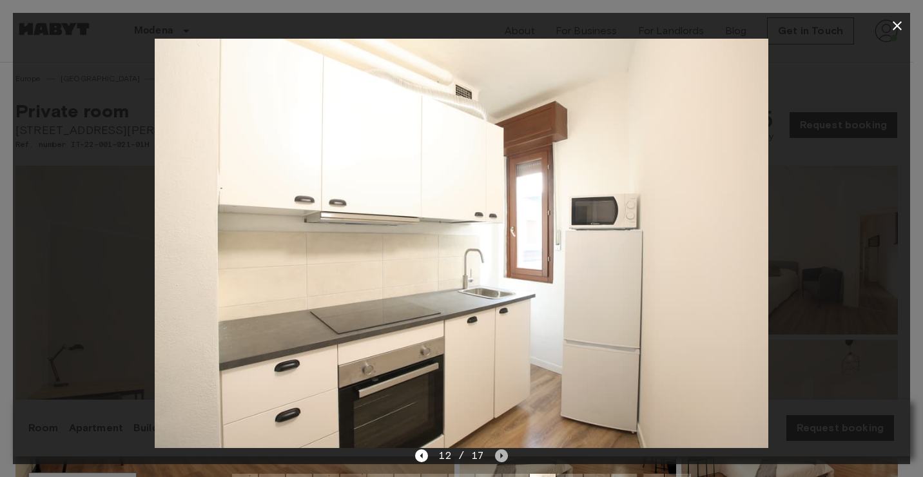
click at [502, 455] on icon "Next image" at bounding box center [501, 455] width 13 height 13
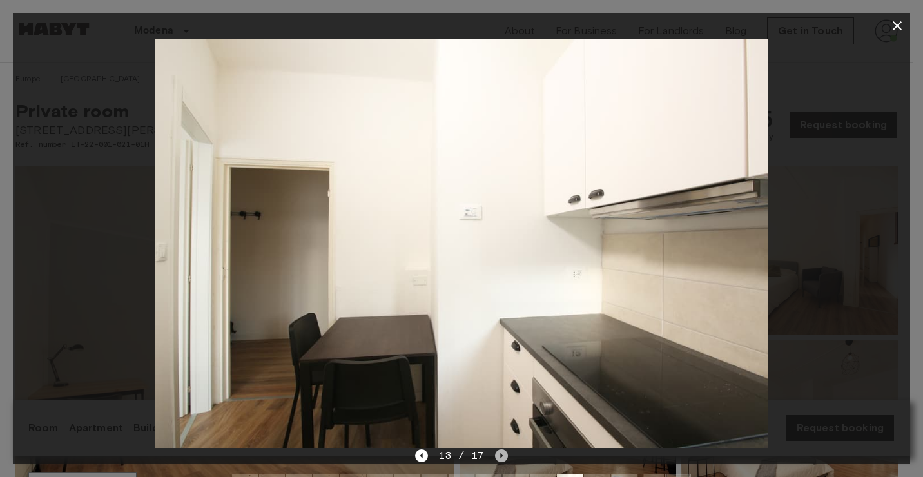
click at [502, 455] on icon "Next image" at bounding box center [501, 455] width 13 height 13
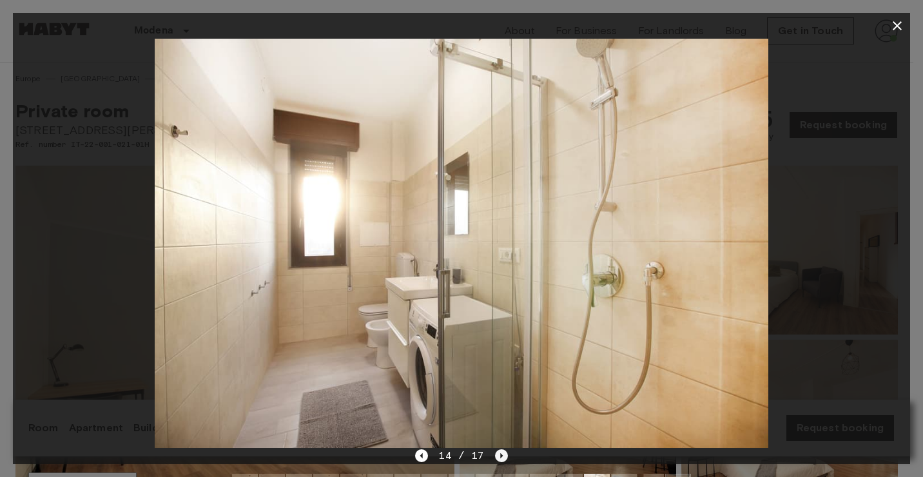
click at [502, 455] on icon "Next image" at bounding box center [501, 455] width 13 height 13
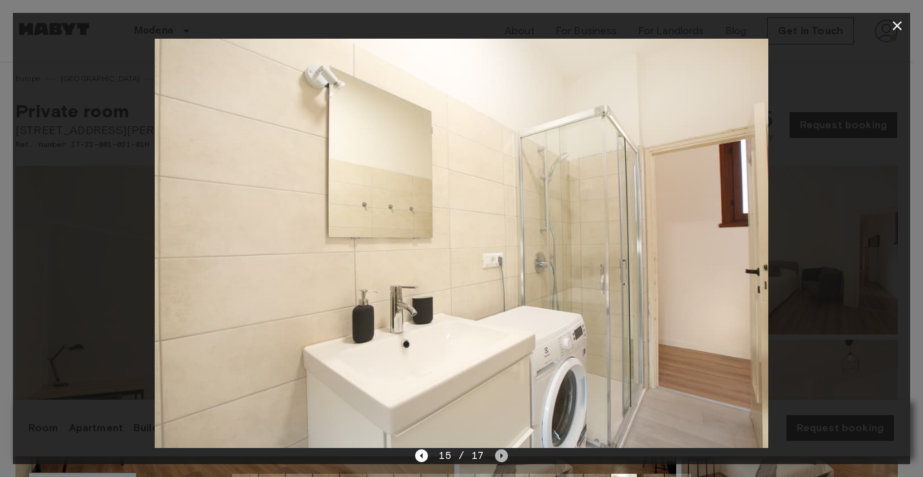
click at [502, 455] on icon "Next image" at bounding box center [501, 455] width 13 height 13
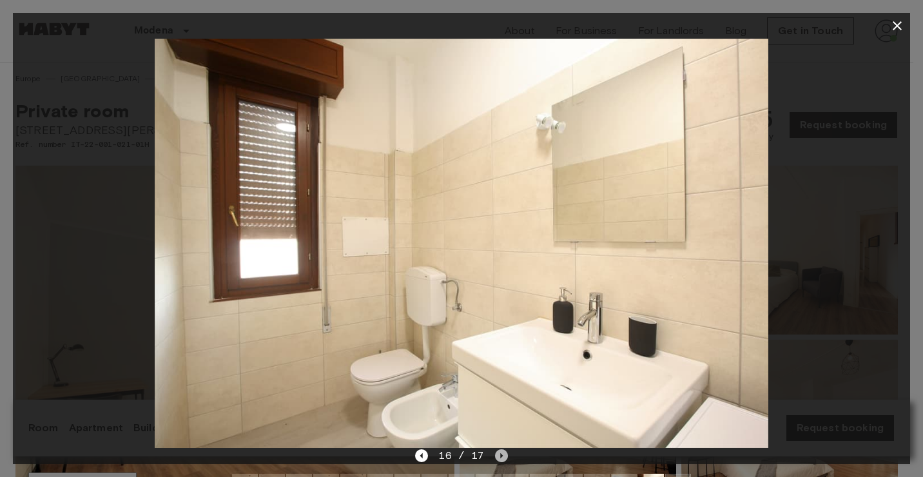
click at [502, 455] on icon "Next image" at bounding box center [501, 455] width 13 height 13
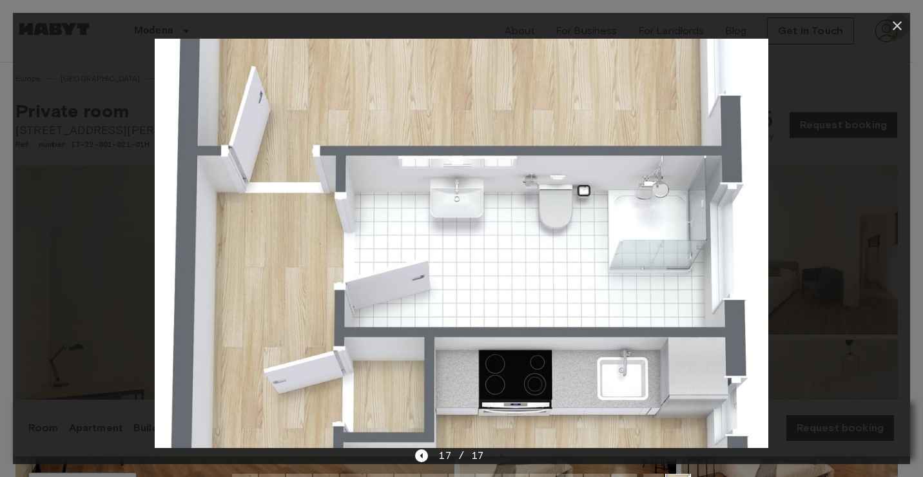
click at [894, 24] on icon "button" at bounding box center [897, 25] width 15 height 15
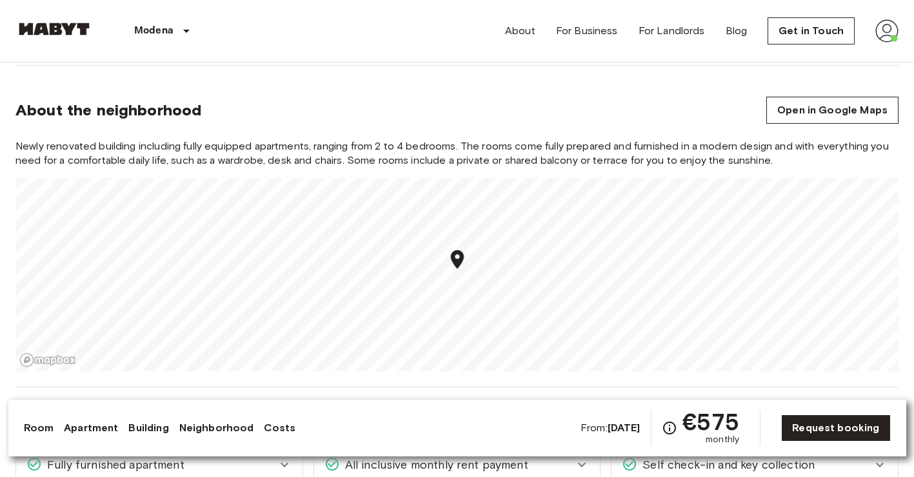
scroll to position [1009, 0]
